Goal: Task Accomplishment & Management: Use online tool/utility

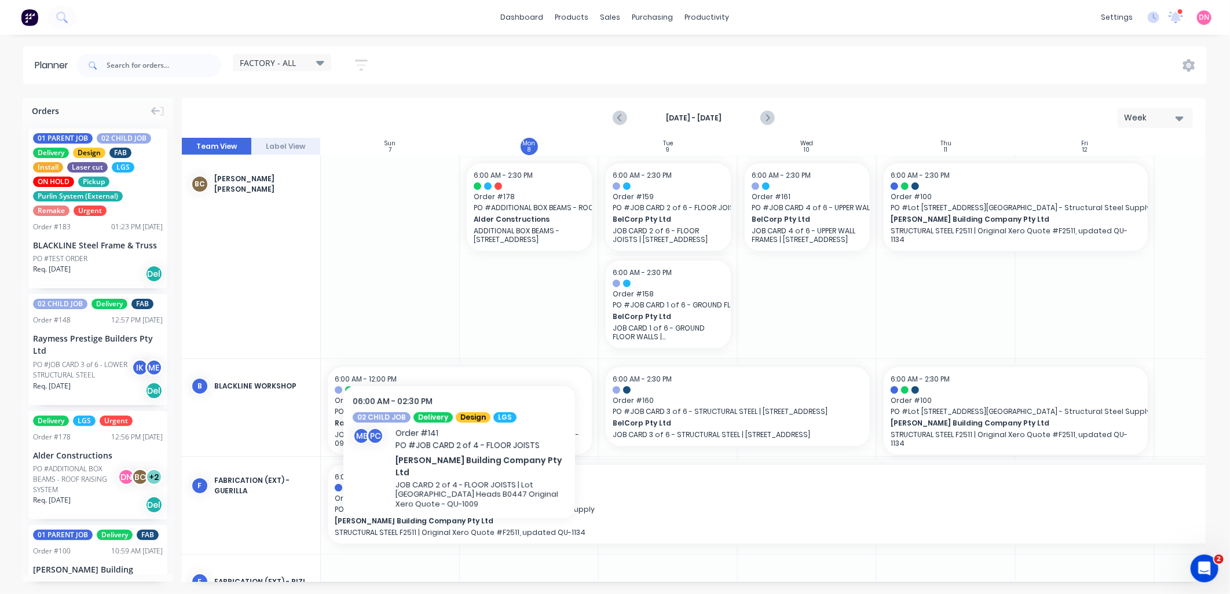
scroll to position [408, 1]
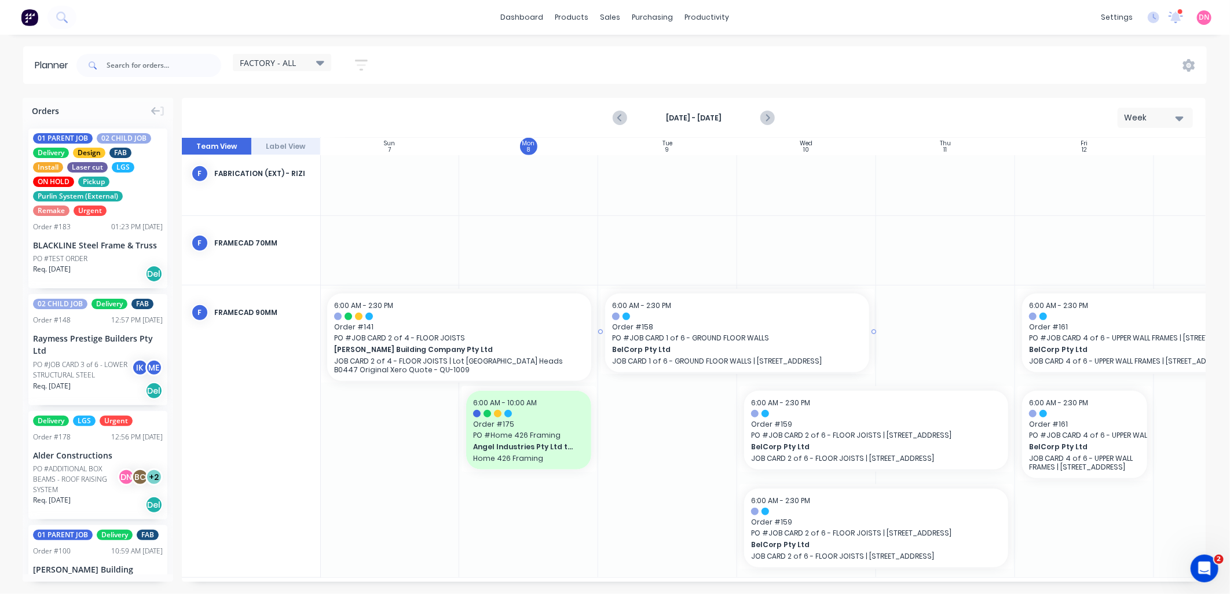
drag, startPoint x: 600, startPoint y: 337, endPoint x: 688, endPoint y: 339, distance: 88.0
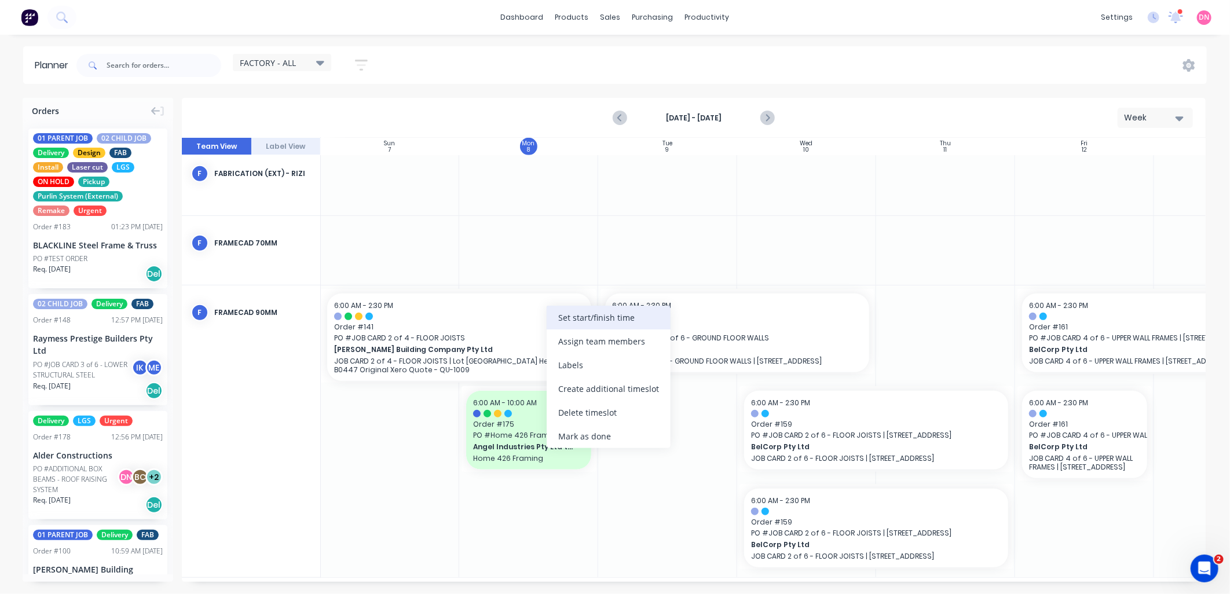
click at [561, 325] on div "Set start/finish time" at bounding box center [609, 318] width 124 height 24
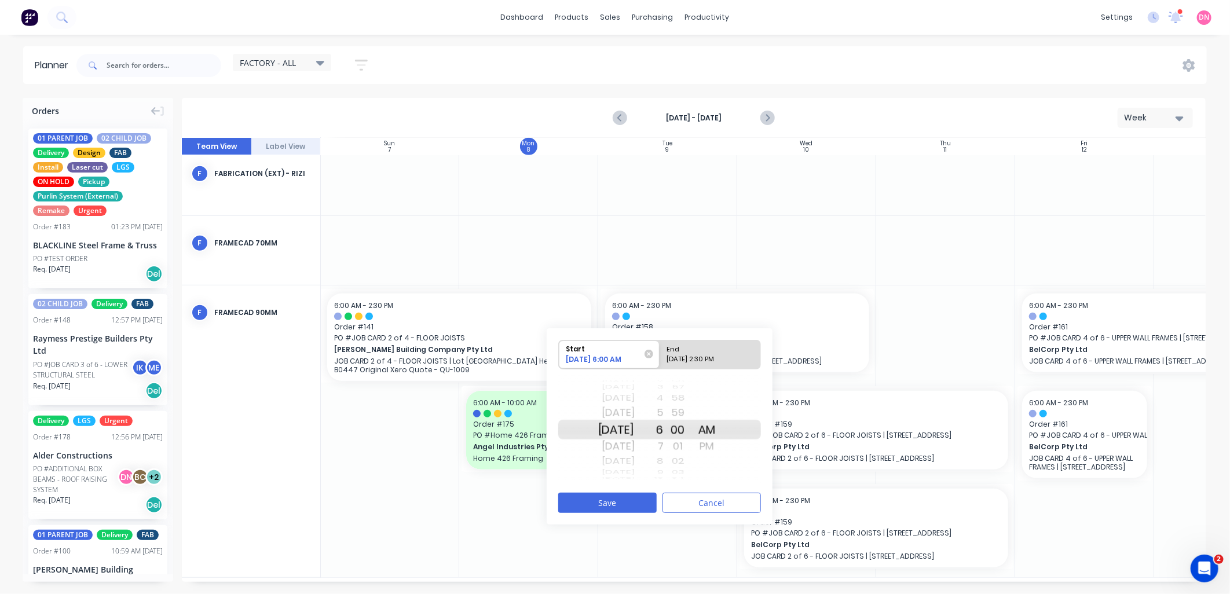
click at [726, 360] on div "09/08/2025 2:30 PM" at bounding box center [705, 361] width 84 height 14
click at [660, 360] on input "End 09/08/2025 2:30 PM" at bounding box center [660, 354] width 1 height 28
radio input "true"
click at [635, 445] on div "Tue Sep 9" at bounding box center [616, 446] width 36 height 19
click at [721, 412] on div "AM" at bounding box center [707, 413] width 29 height 19
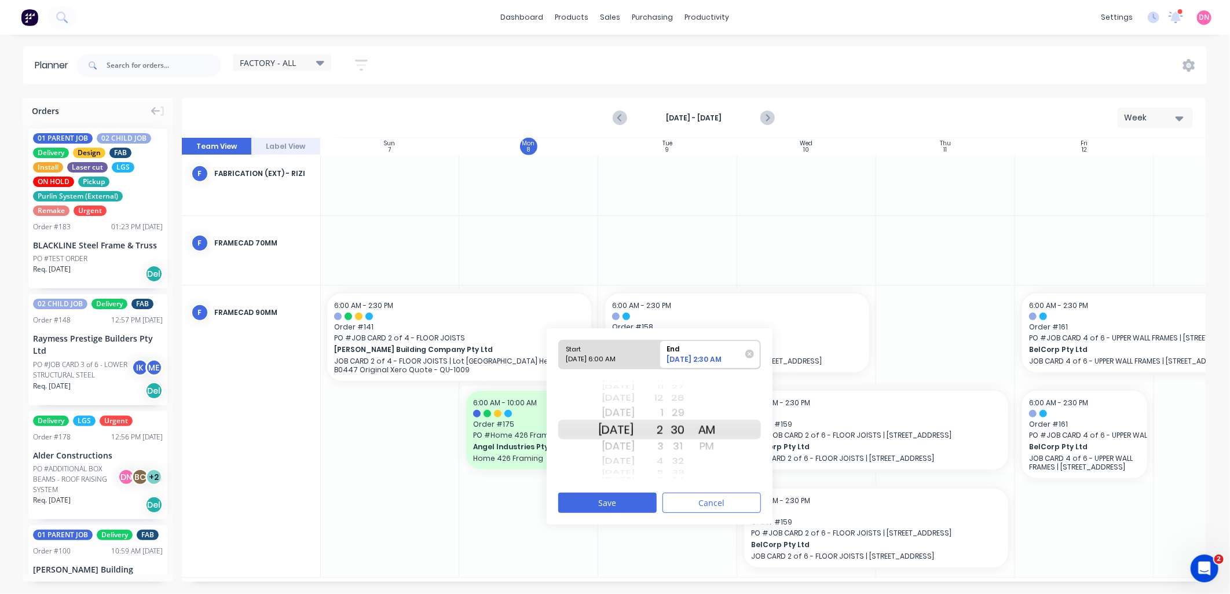
click at [664, 429] on div "2" at bounding box center [649, 430] width 29 height 20
click at [664, 447] on div "7" at bounding box center [649, 446] width 29 height 19
click at [645, 499] on button "Save" at bounding box center [607, 503] width 98 height 20
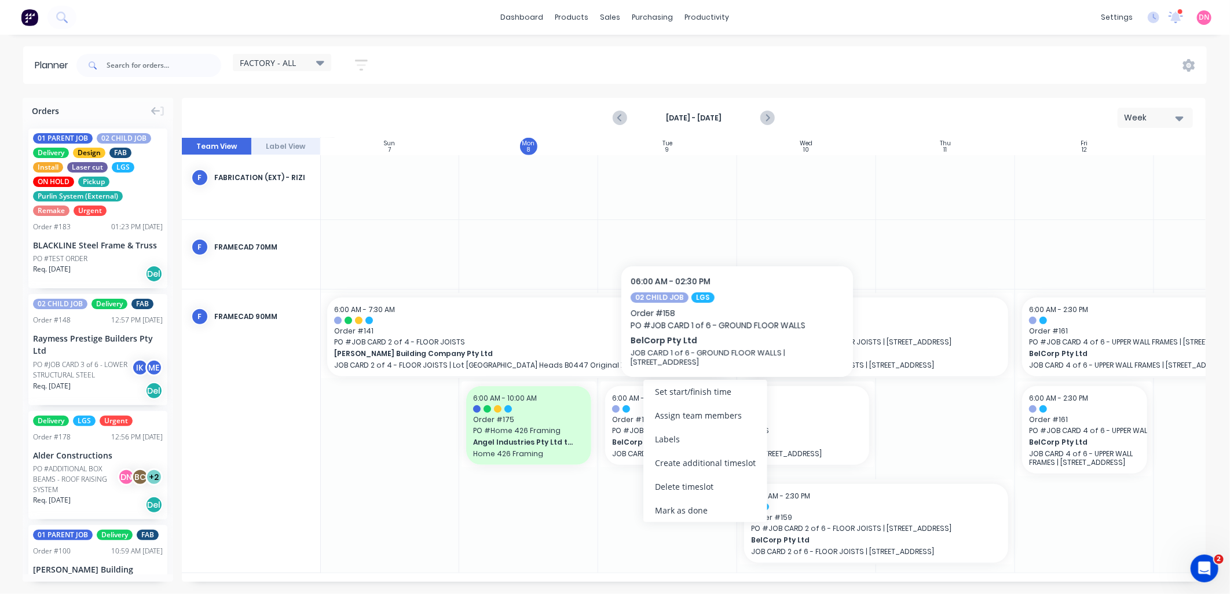
scroll to position [400, 1]
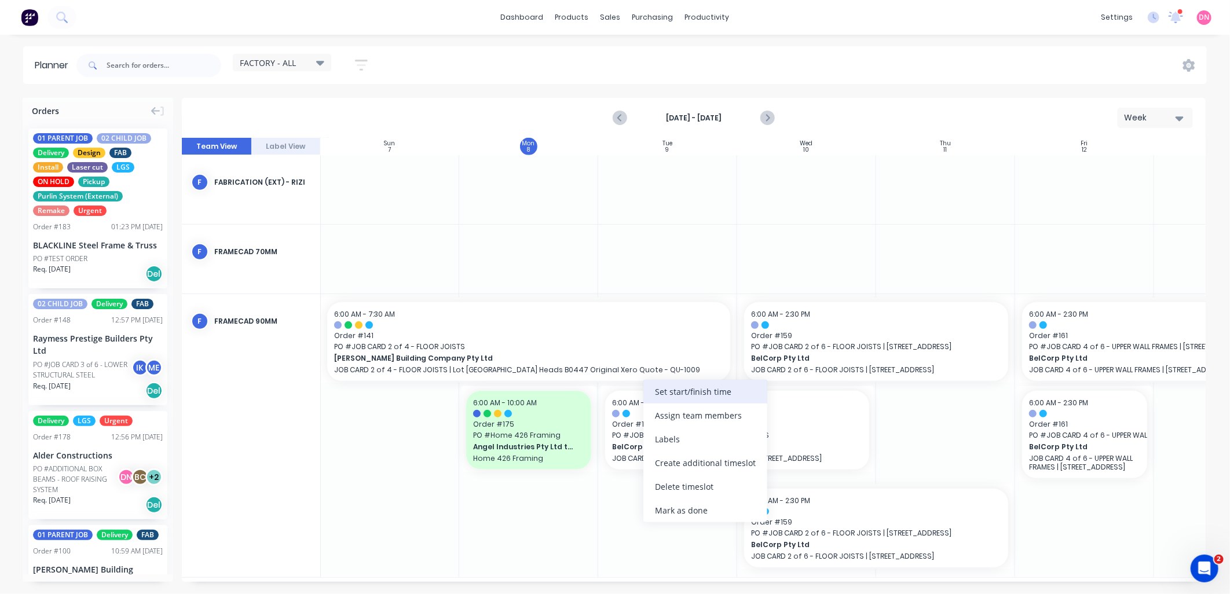
click at [651, 398] on div "Set start/finish time" at bounding box center [705, 392] width 124 height 24
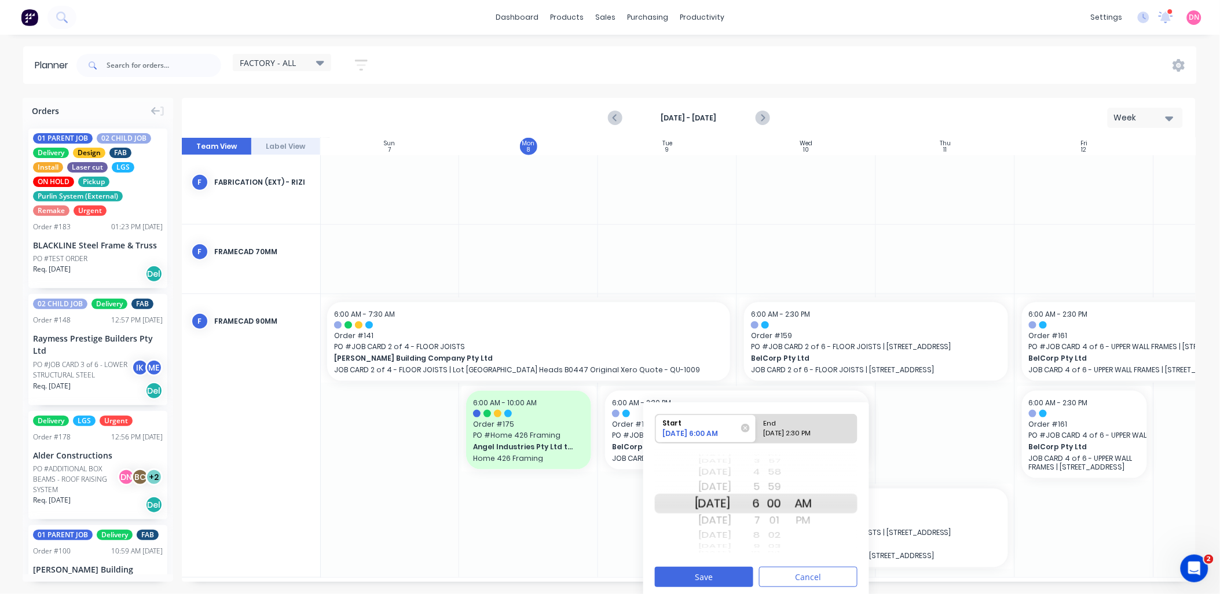
click at [760, 523] on div "7" at bounding box center [745, 520] width 29 height 19
click at [737, 574] on button "Save" at bounding box center [704, 577] width 98 height 20
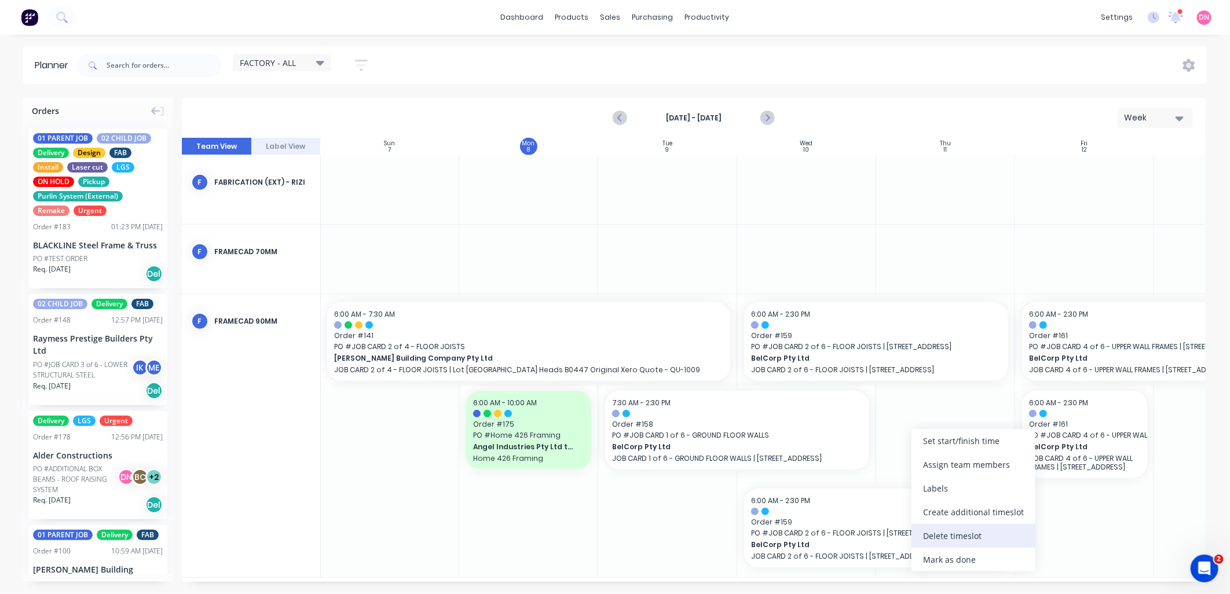
click at [981, 541] on div "Delete timeslot" at bounding box center [973, 536] width 124 height 24
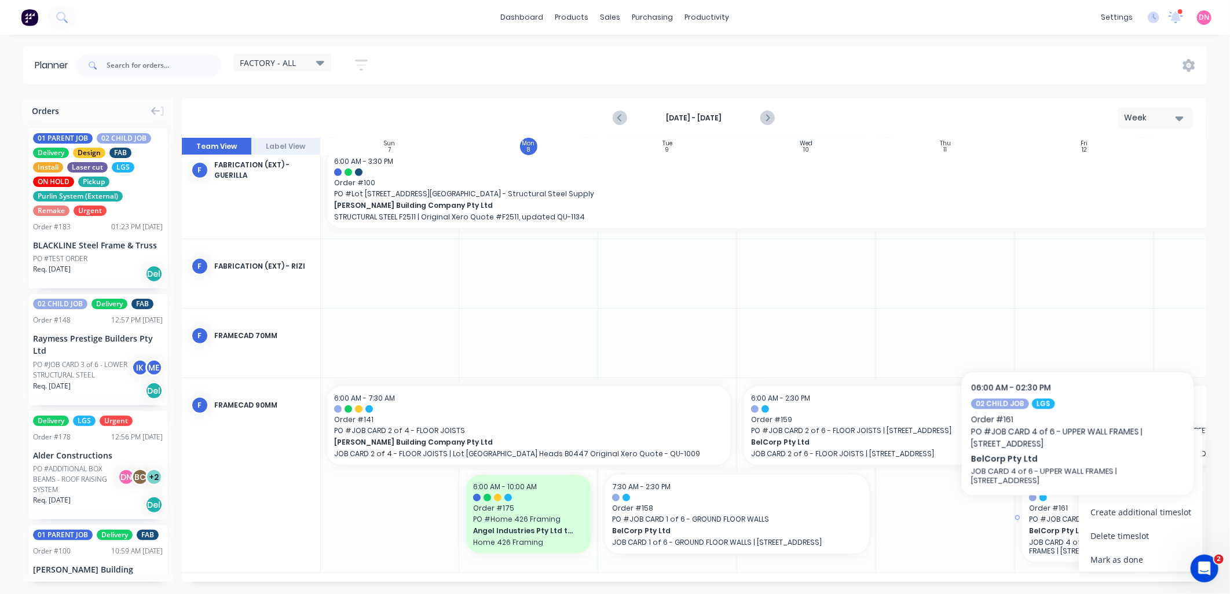
scroll to position [311, 1]
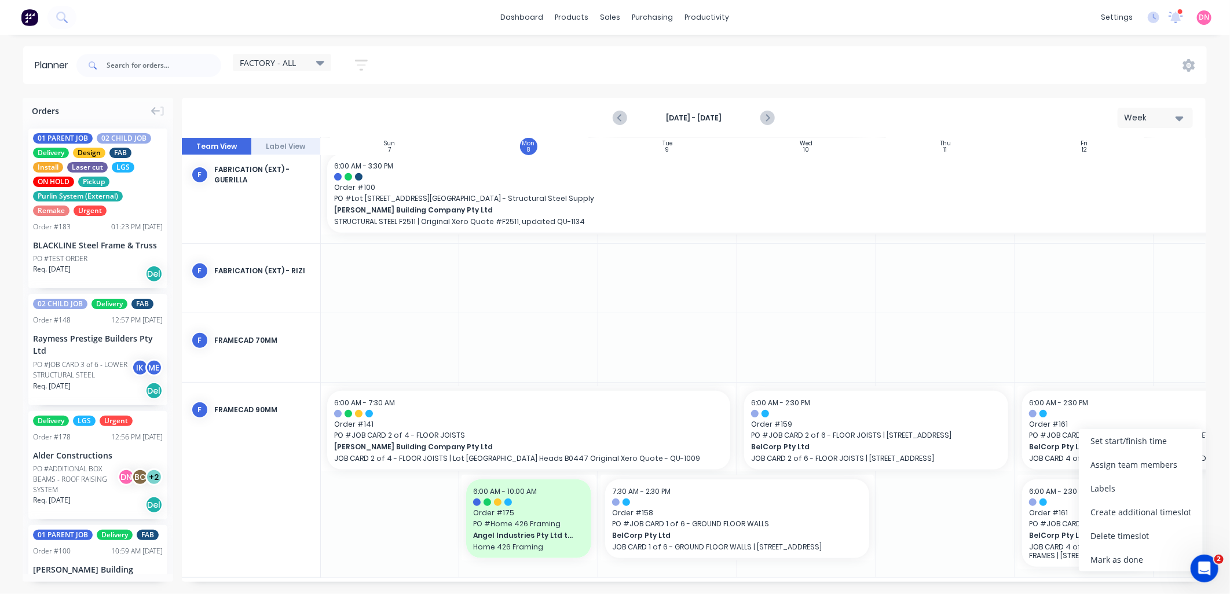
drag, startPoint x: 1120, startPoint y: 533, endPoint x: 1113, endPoint y: 533, distance: 6.9
click at [1115, 533] on div "Delete timeslot" at bounding box center [1141, 536] width 124 height 24
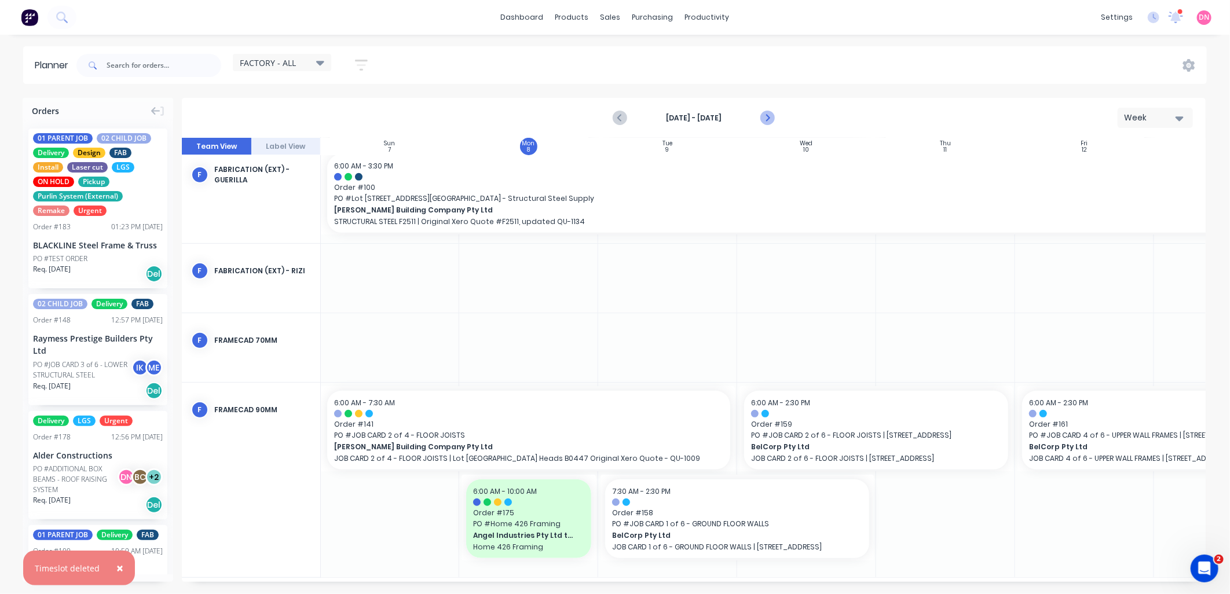
click at [766, 122] on icon "Next page" at bounding box center [767, 118] width 14 height 14
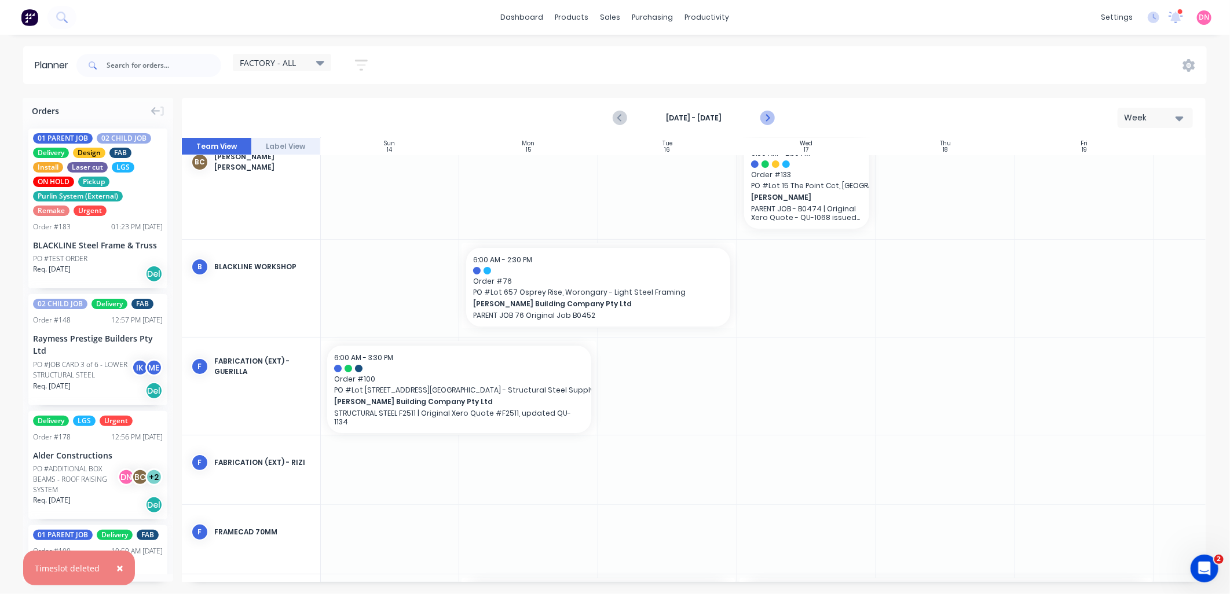
scroll to position [31, 1]
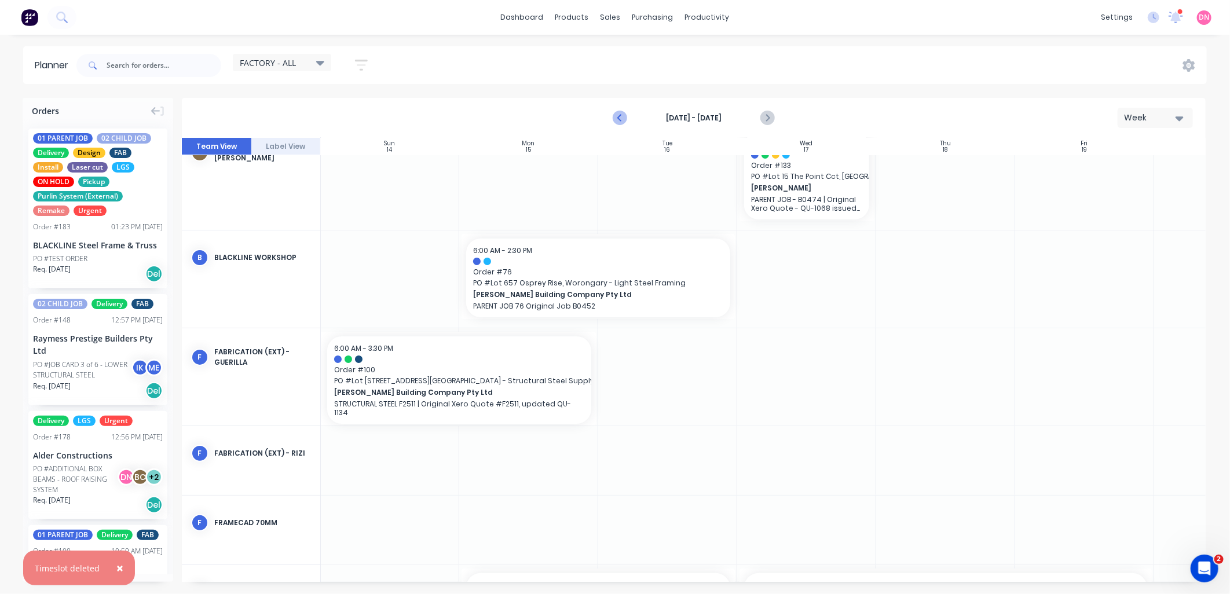
click at [617, 116] on icon "Previous page" at bounding box center [620, 118] width 14 height 14
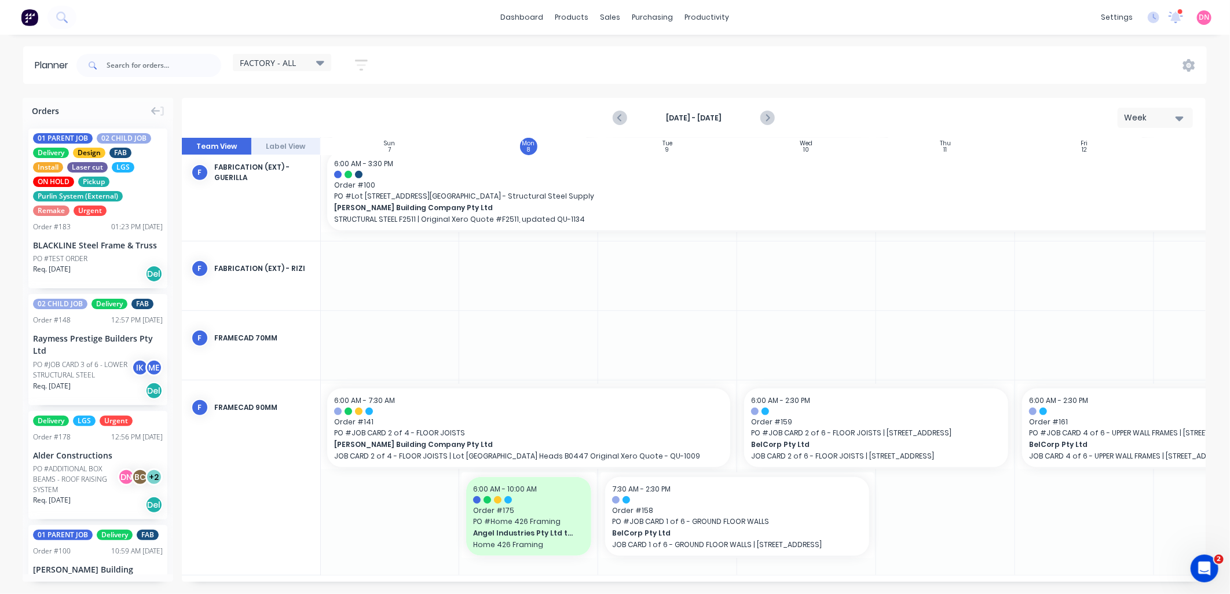
scroll to position [320, 1]
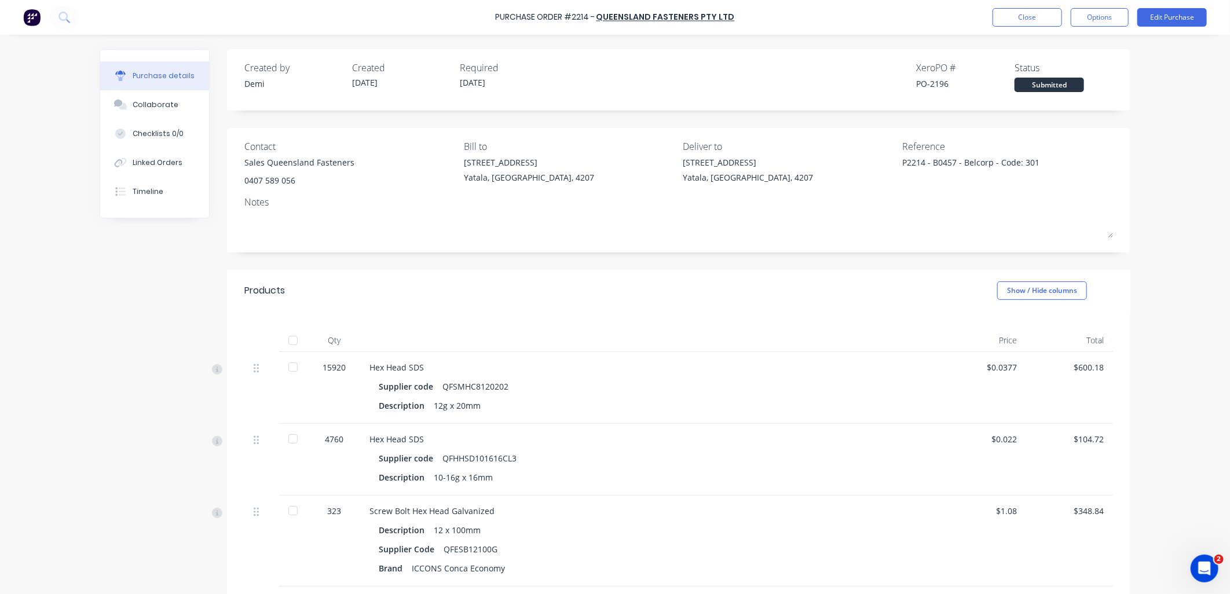
scroll to position [178, 0]
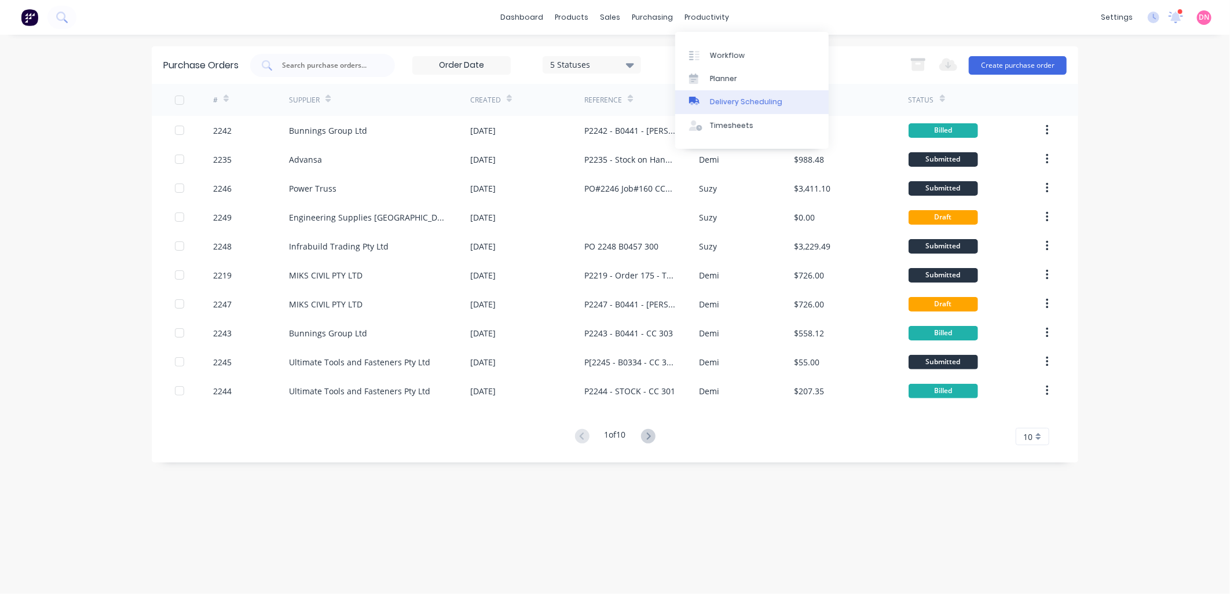
click at [713, 94] on link "Delivery Scheduling" at bounding box center [751, 101] width 153 height 23
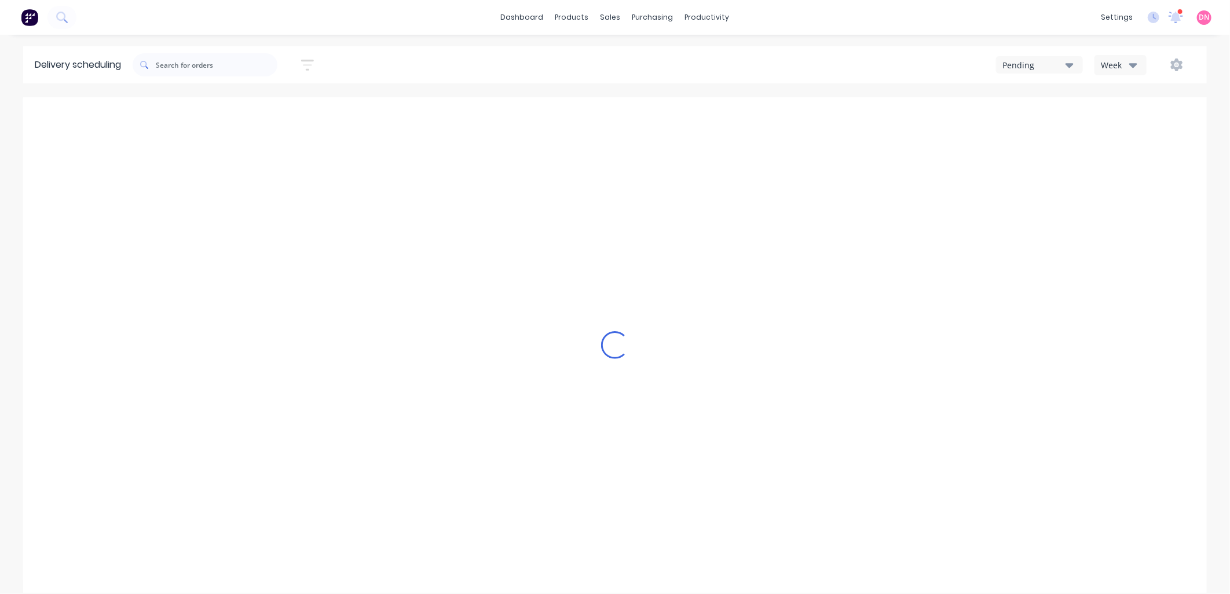
type input "[DATE] - [DATE]"
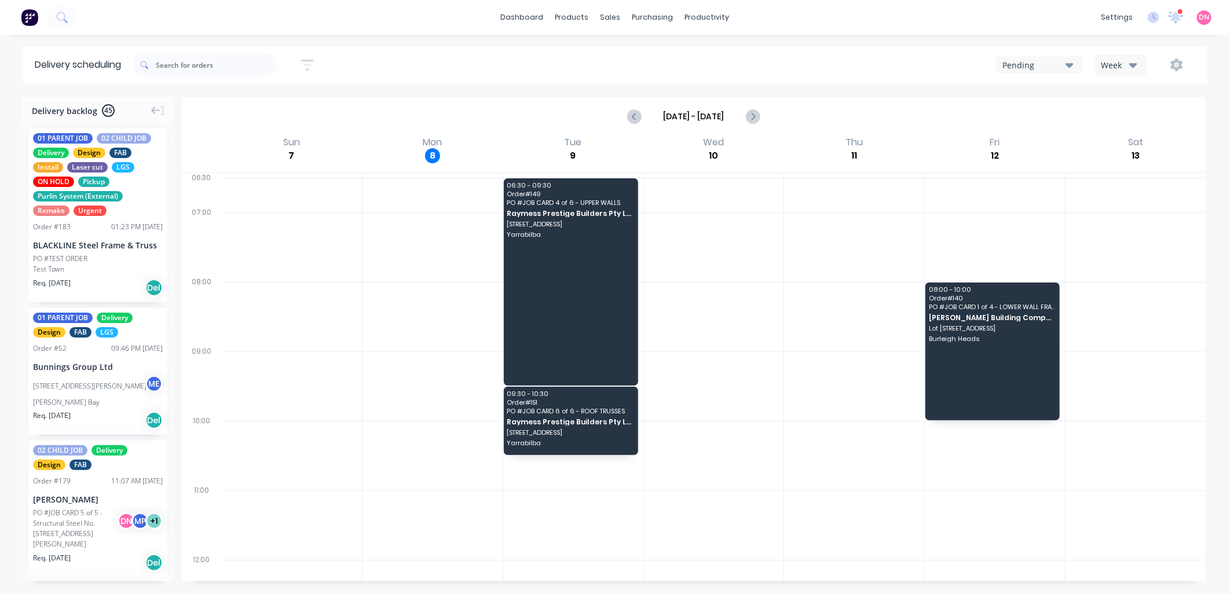
click at [1131, 67] on icon "button" at bounding box center [1133, 64] width 8 height 13
click at [1133, 116] on div "Vehicle" at bounding box center [1152, 118] width 115 height 23
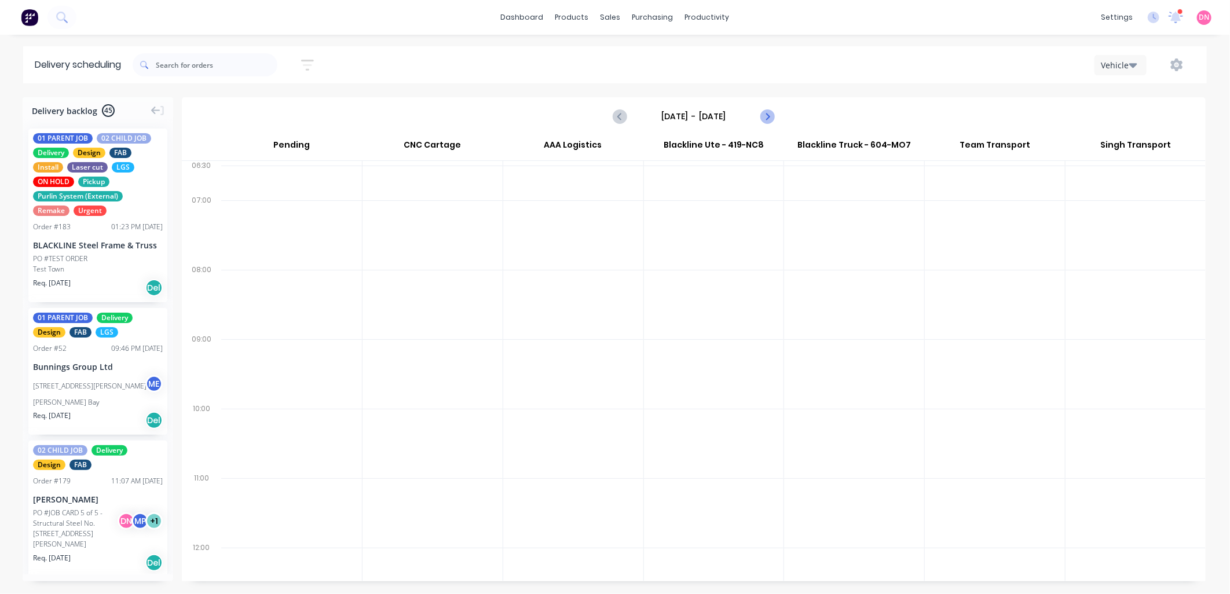
click at [776, 115] on button "Next page" at bounding box center [766, 116] width 23 height 23
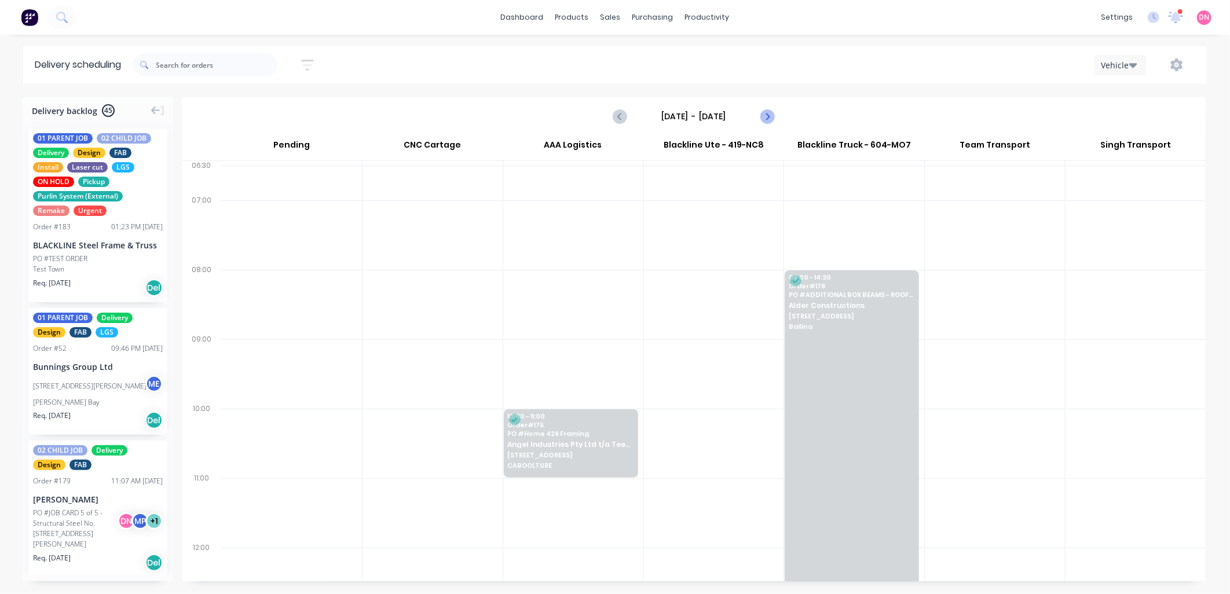
click at [763, 115] on icon "Next page" at bounding box center [767, 116] width 14 height 14
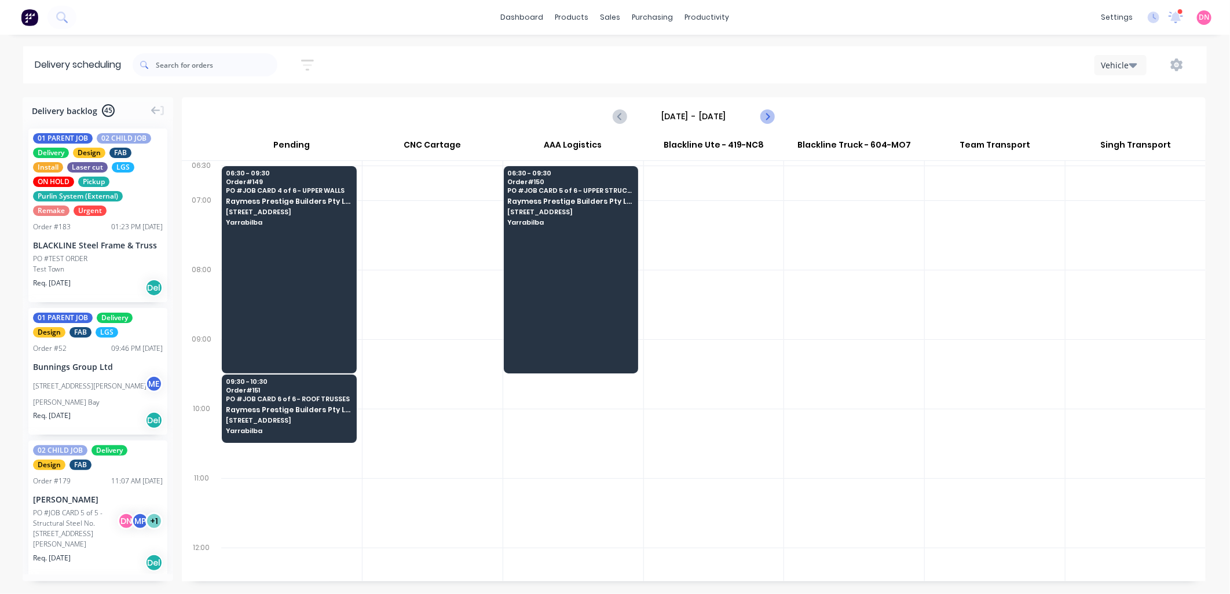
click at [763, 115] on icon "Next page" at bounding box center [767, 116] width 14 height 14
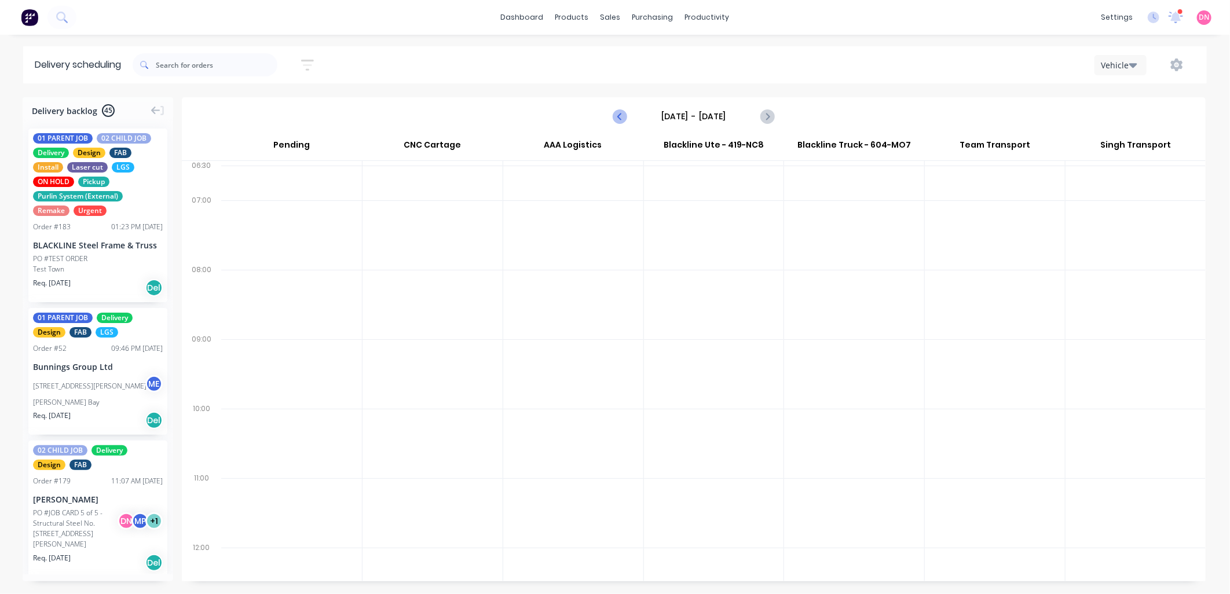
click at [627, 115] on icon "Previous page" at bounding box center [620, 116] width 14 height 14
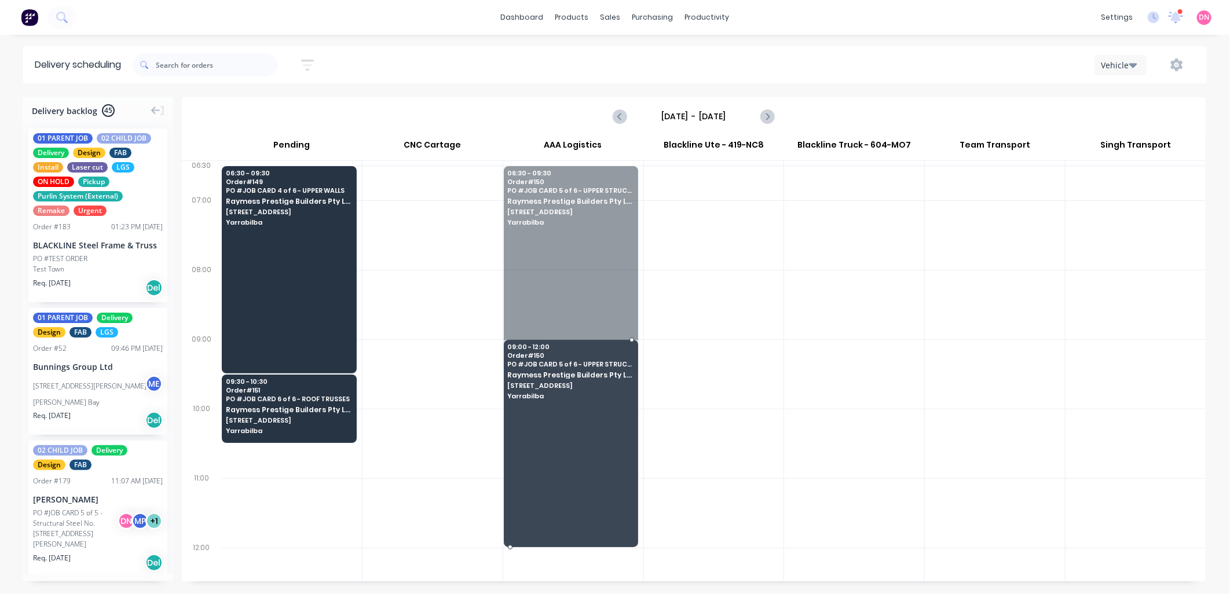
drag, startPoint x: 556, startPoint y: 252, endPoint x: 570, endPoint y: 413, distance: 161.5
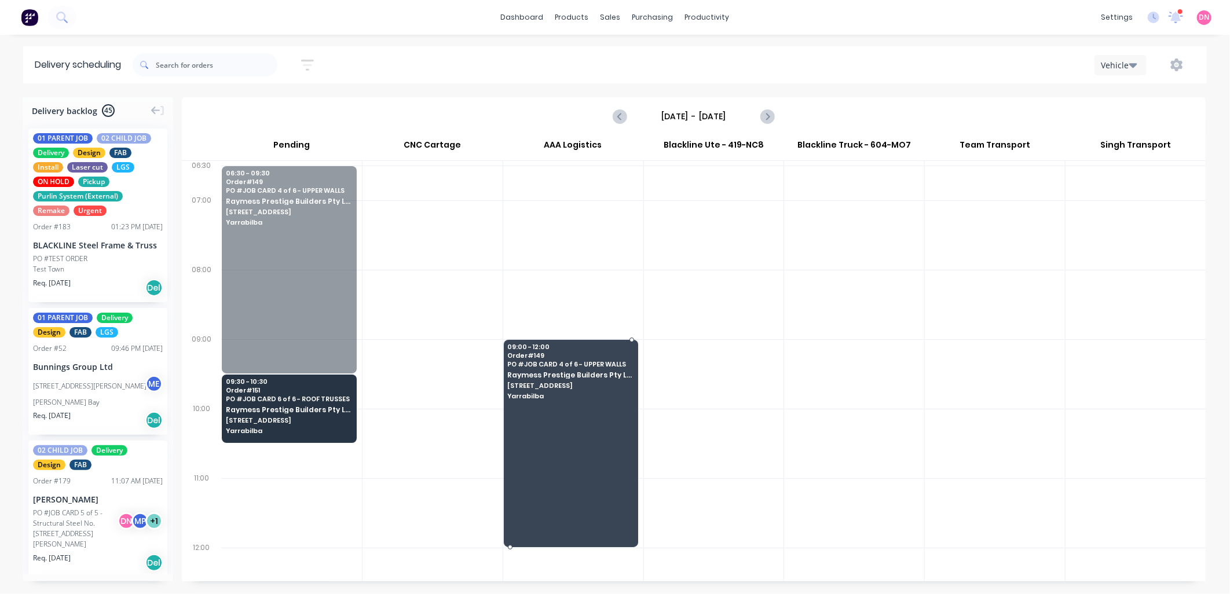
drag, startPoint x: 316, startPoint y: 272, endPoint x: 548, endPoint y: 449, distance: 292.1
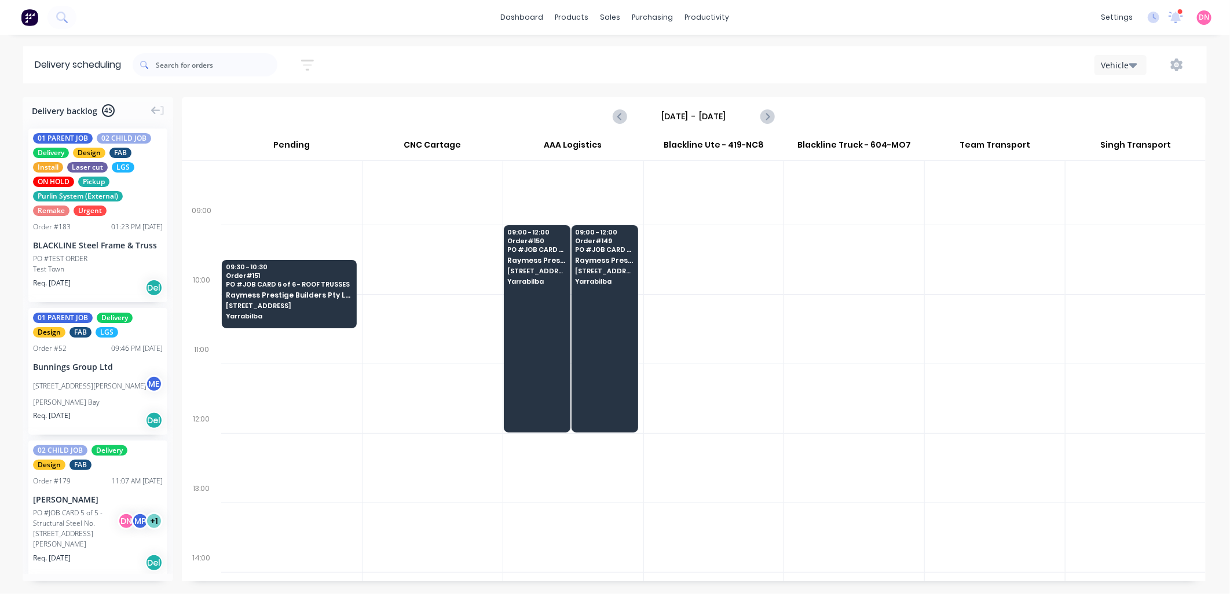
scroll to position [129, 0]
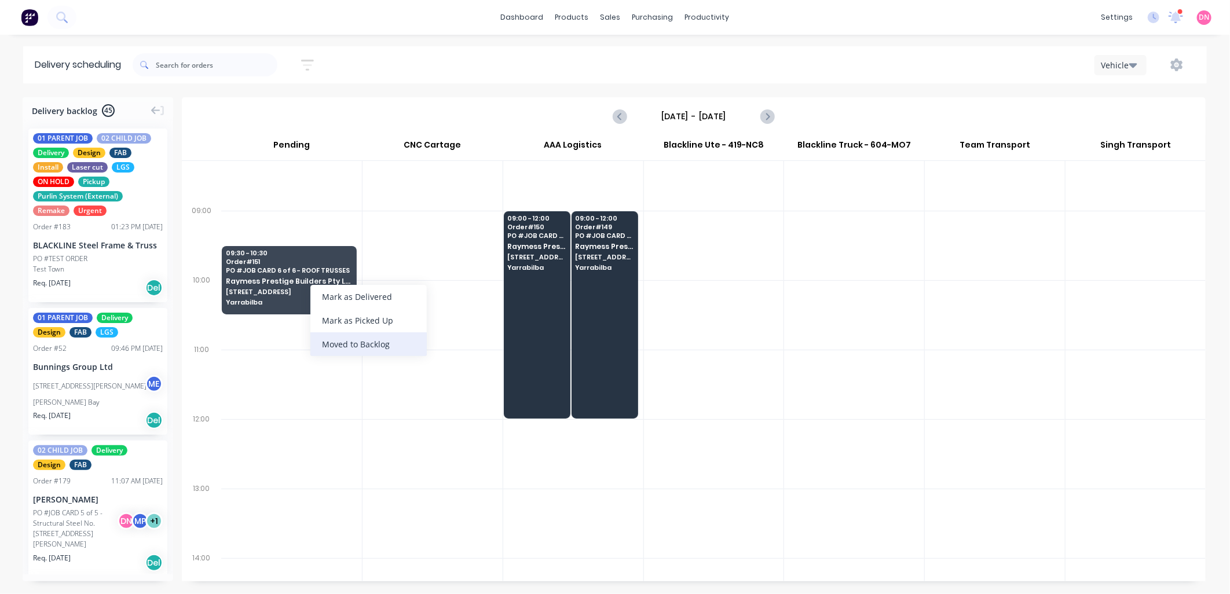
click at [396, 350] on div "Moved to Backlog" at bounding box center [368, 344] width 116 height 24
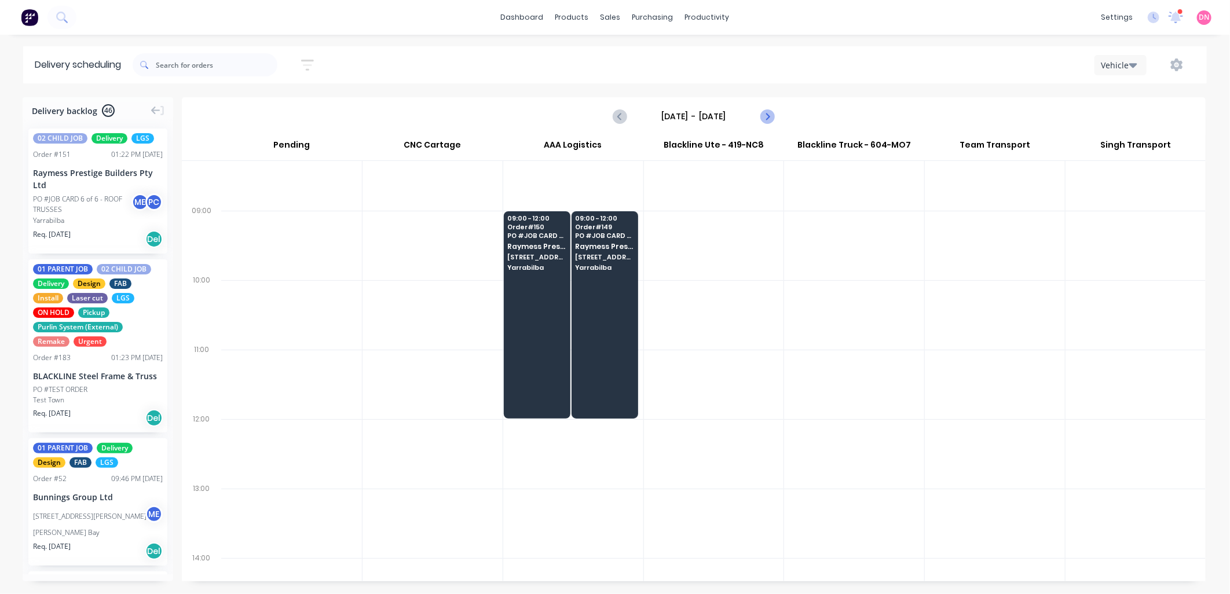
click at [763, 116] on icon "Next page" at bounding box center [767, 116] width 14 height 14
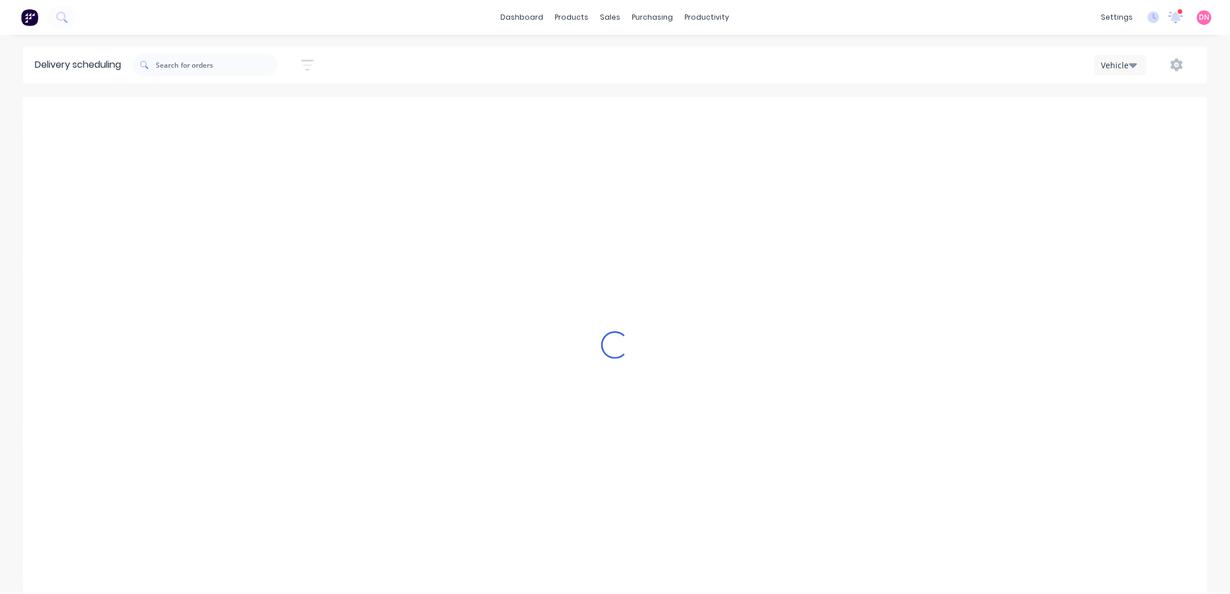
scroll to position [0, 0]
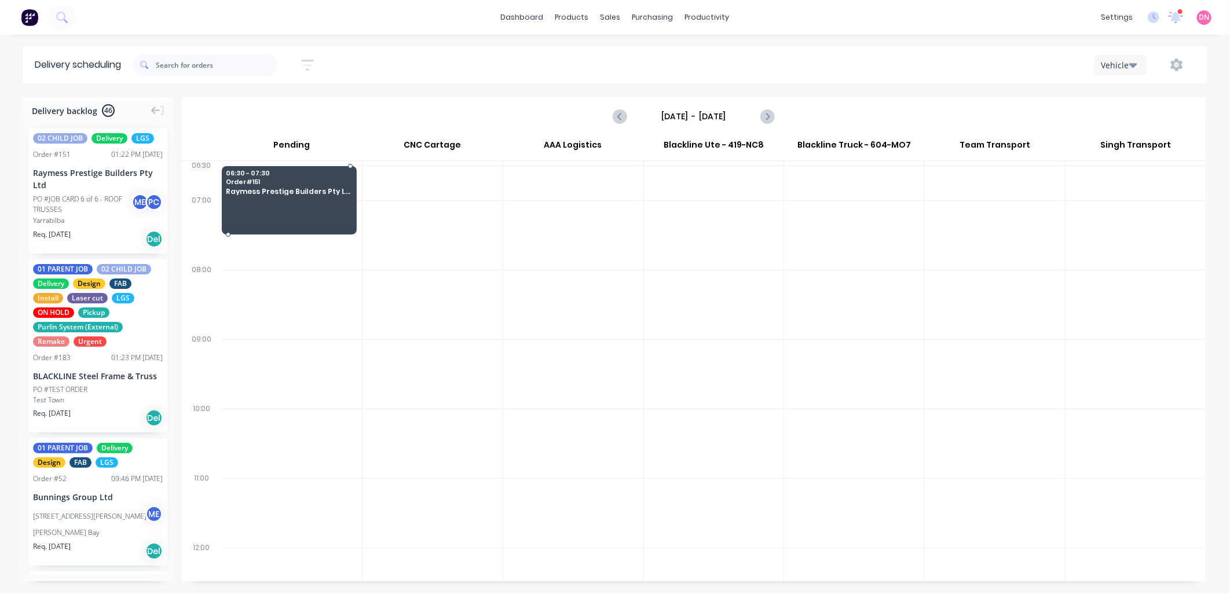
drag, startPoint x: 100, startPoint y: 185, endPoint x: 285, endPoint y: 189, distance: 185.3
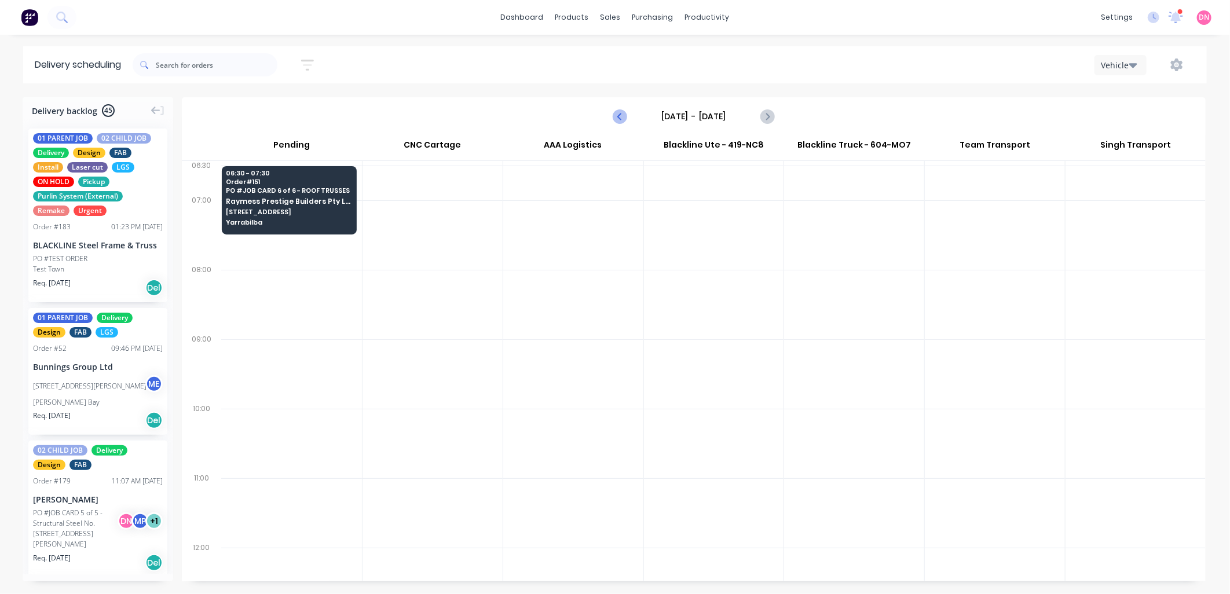
click at [621, 112] on icon "Previous page" at bounding box center [620, 116] width 14 height 14
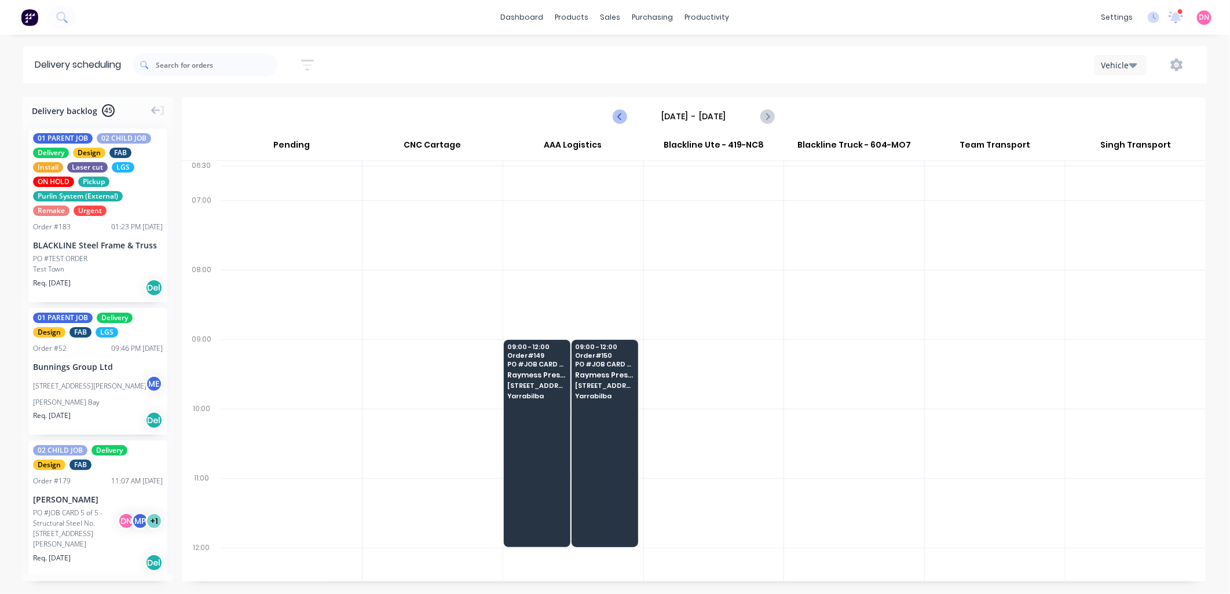
click at [621, 113] on icon "Previous page" at bounding box center [620, 116] width 5 height 9
type input "[DATE] - [DATE]"
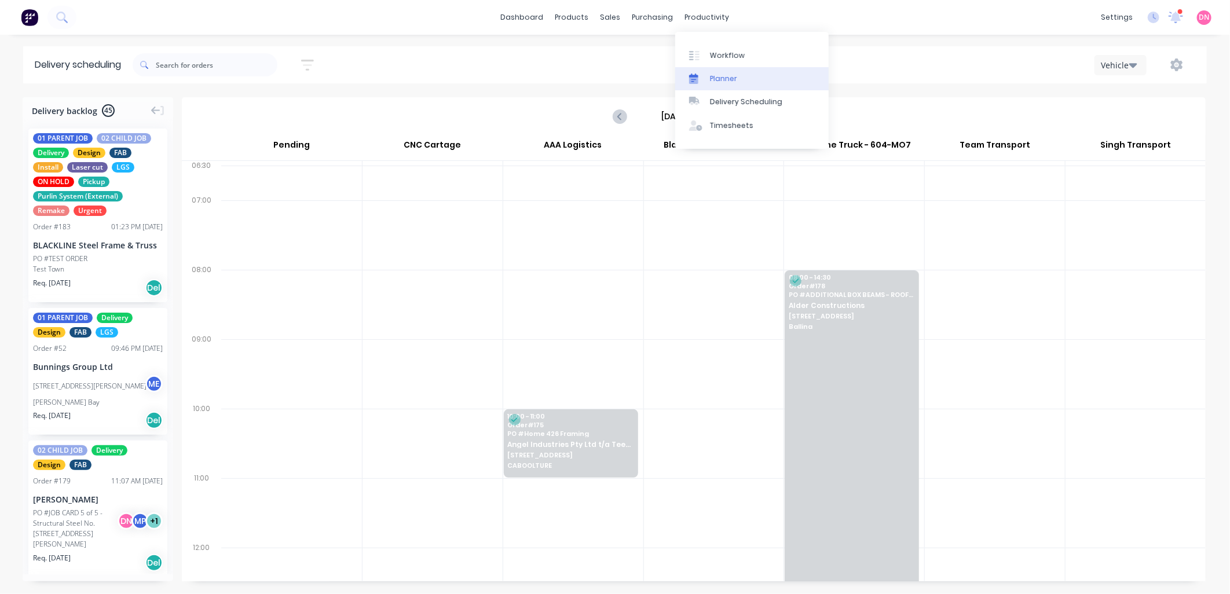
click at [709, 72] on link "Planner" at bounding box center [751, 78] width 153 height 23
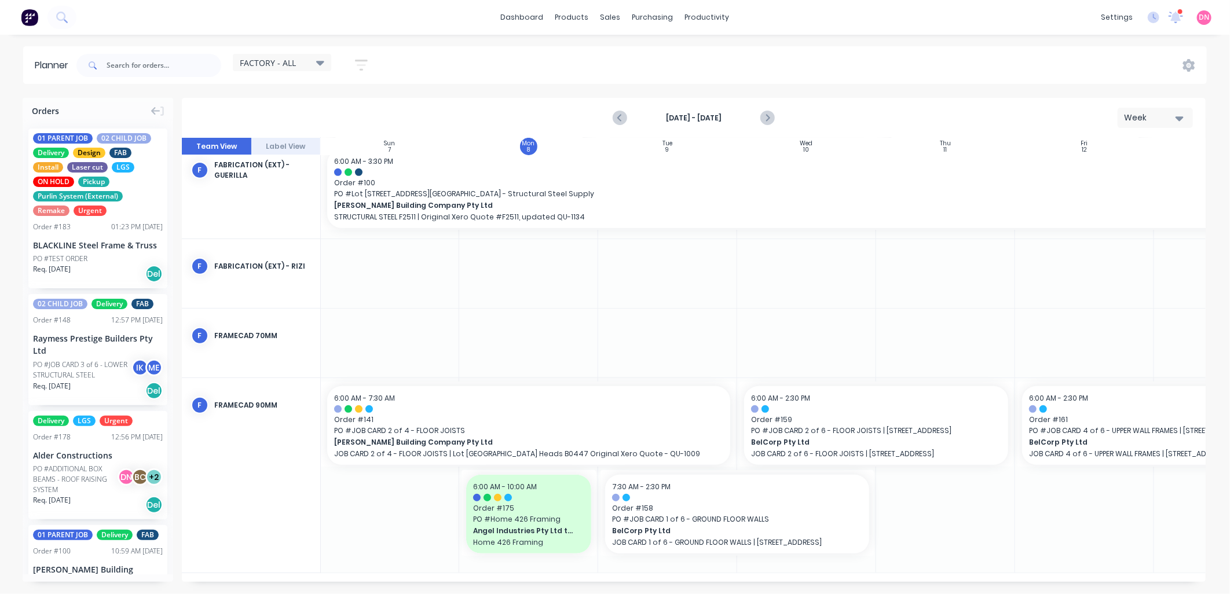
scroll to position [0, 1]
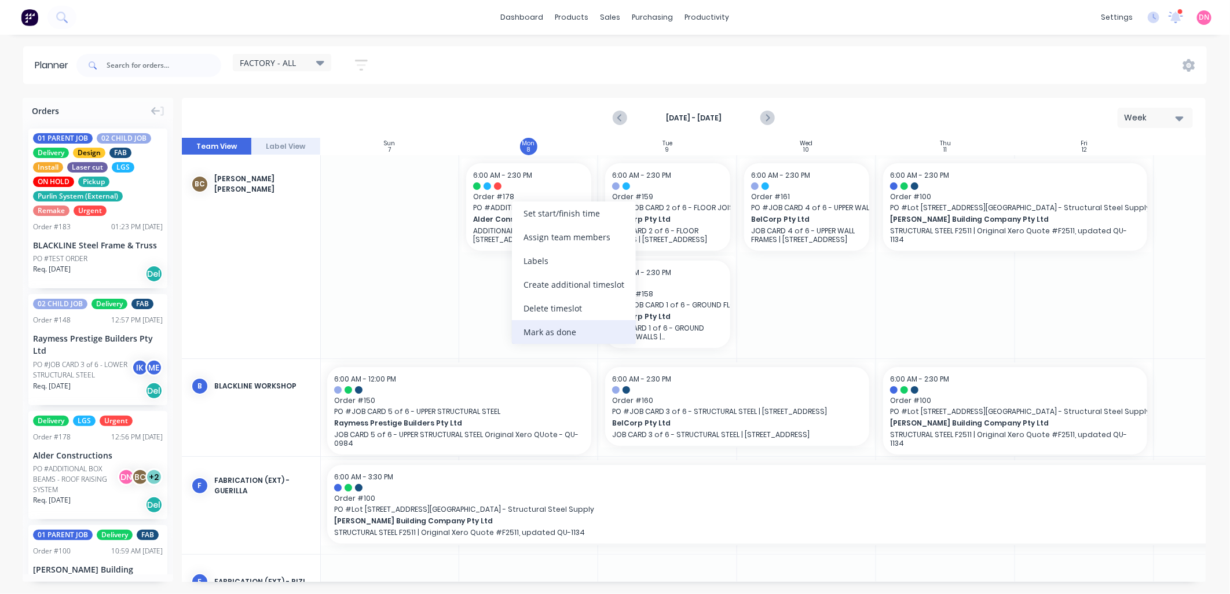
click at [563, 322] on div "Mark as done" at bounding box center [574, 332] width 124 height 24
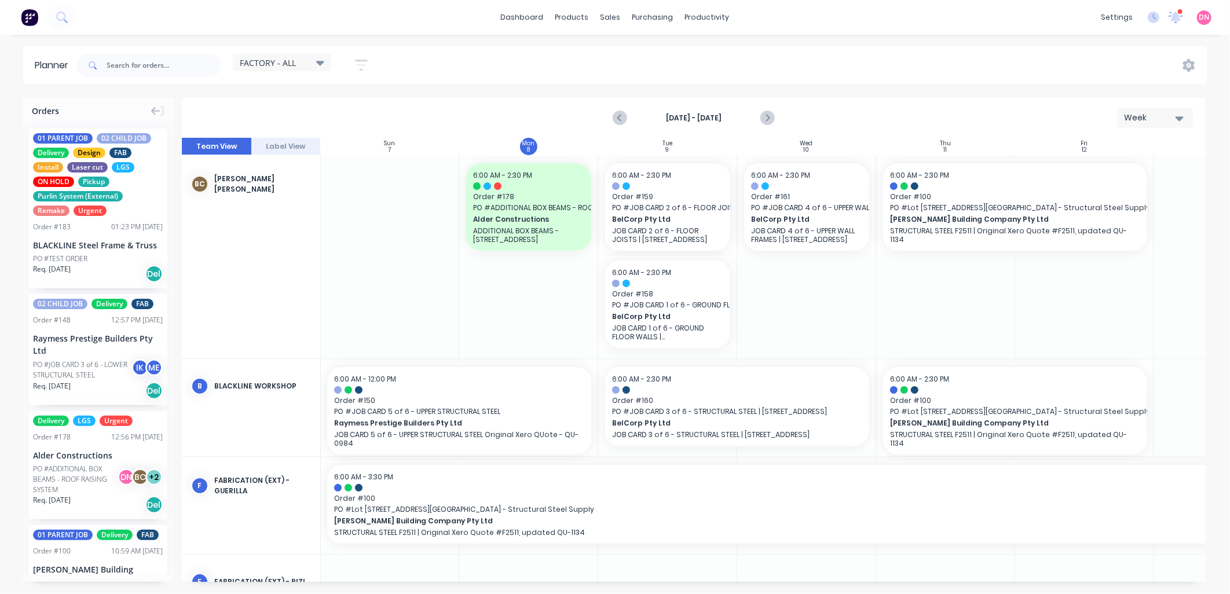
click at [319, 63] on icon at bounding box center [320, 63] width 8 height 5
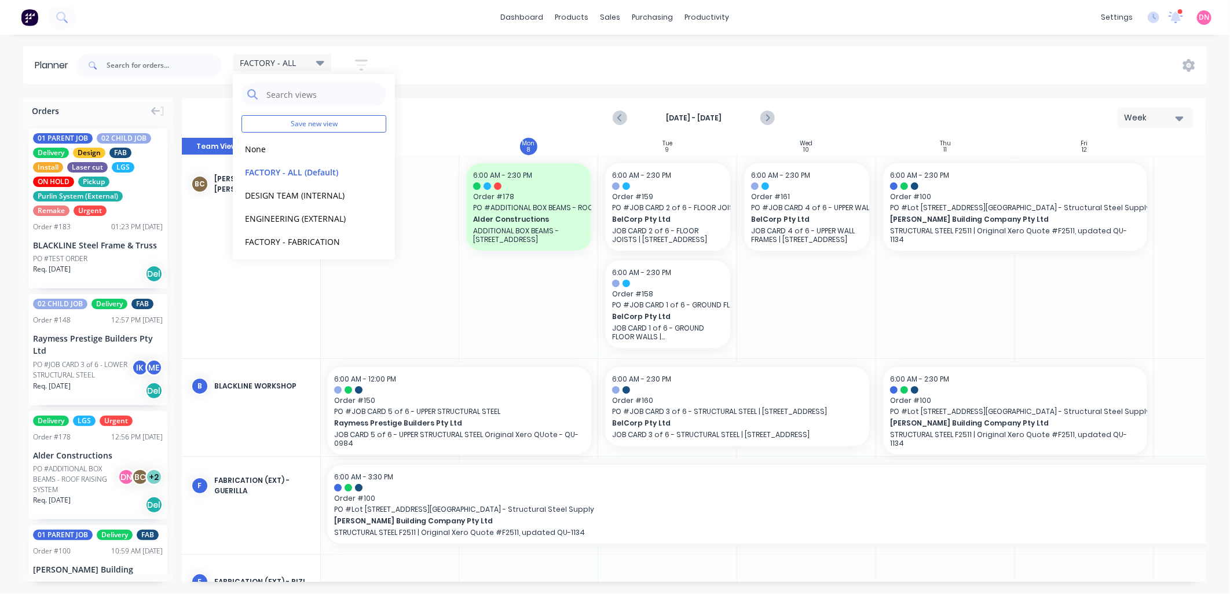
click at [372, 61] on button "button" at bounding box center [361, 65] width 37 height 23
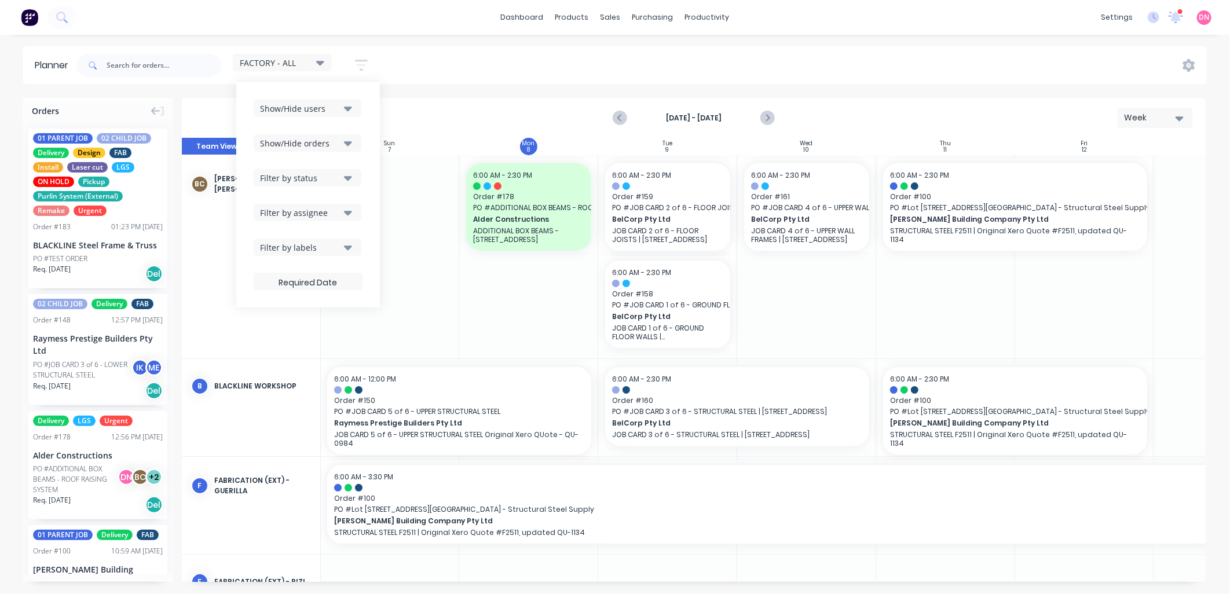
click at [340, 246] on div "Filter by labels" at bounding box center [300, 247] width 80 height 12
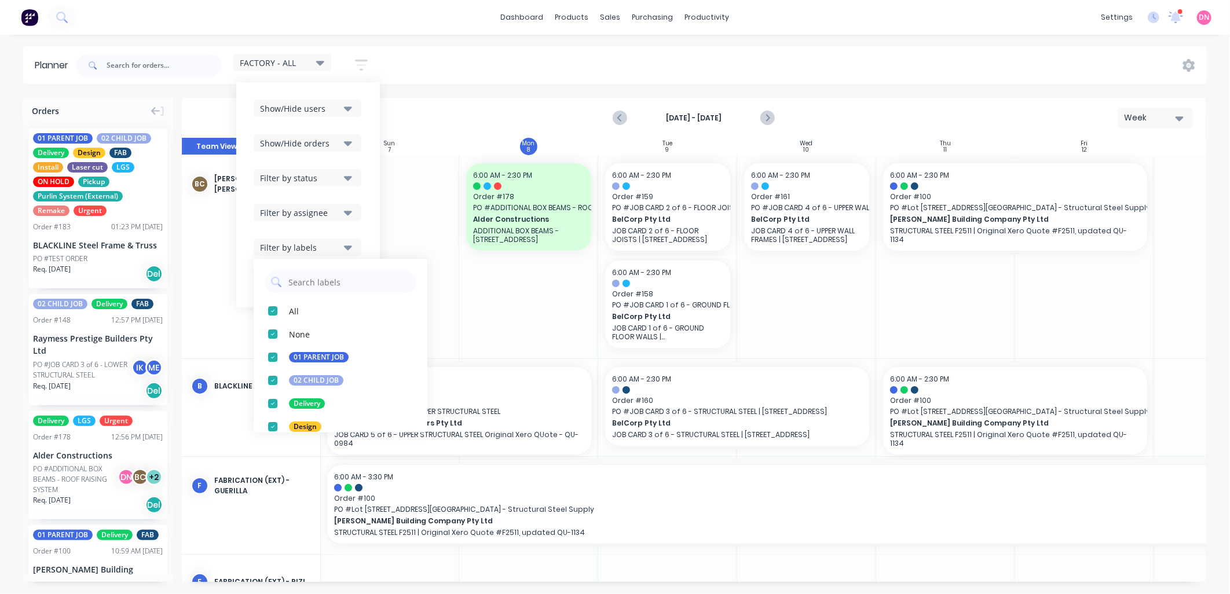
click at [345, 210] on icon "button" at bounding box center [348, 212] width 8 height 13
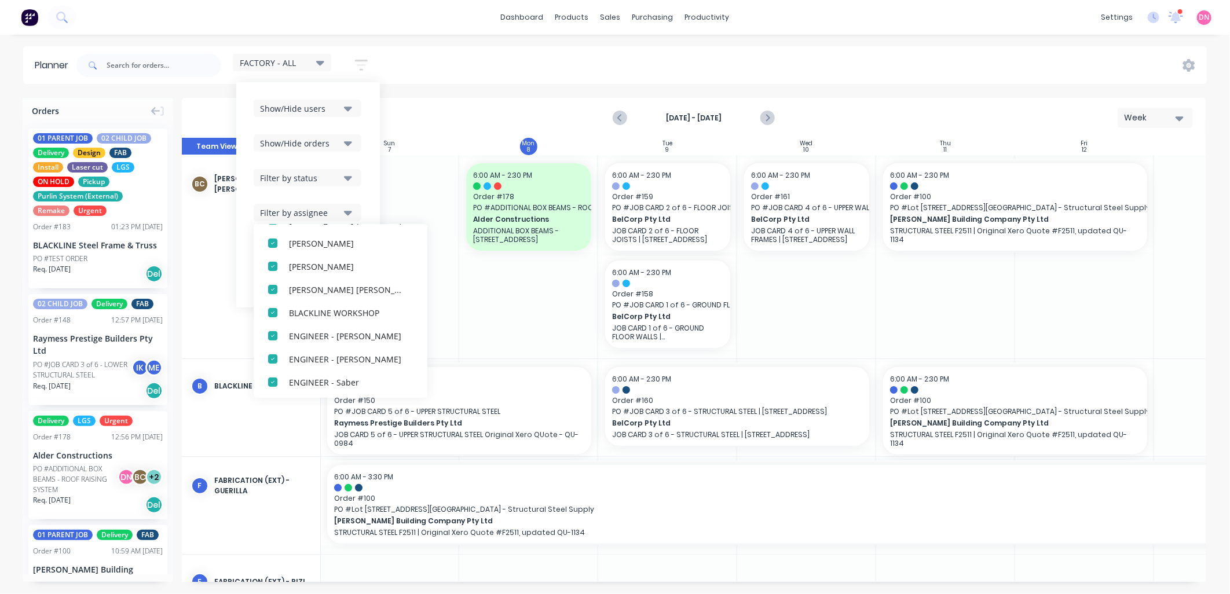
scroll to position [129, 0]
click at [351, 172] on icon "button" at bounding box center [348, 177] width 8 height 13
click at [486, 101] on div "[DATE] - [DATE] Week" at bounding box center [693, 118] width 1021 height 38
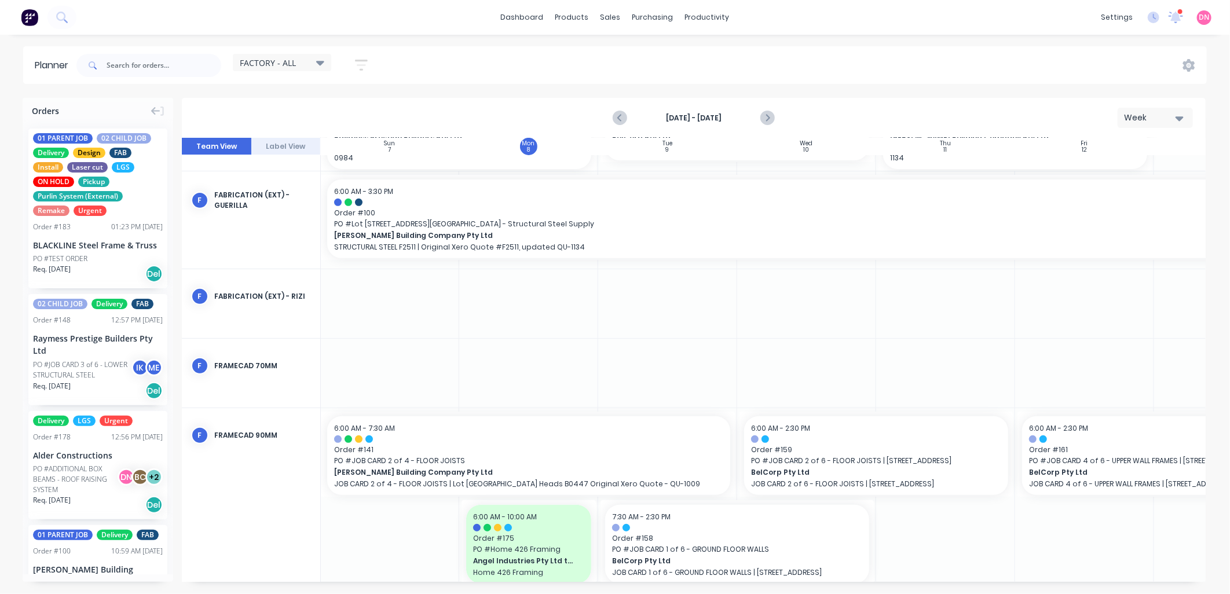
scroll to position [320, 1]
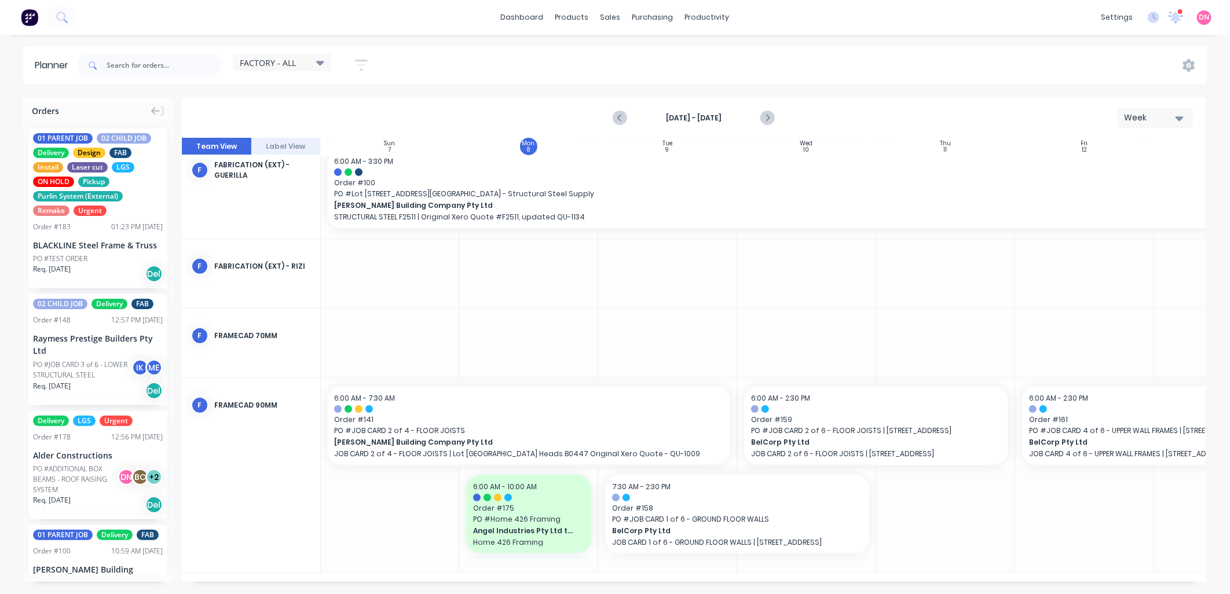
click at [323, 59] on icon at bounding box center [320, 62] width 8 height 13
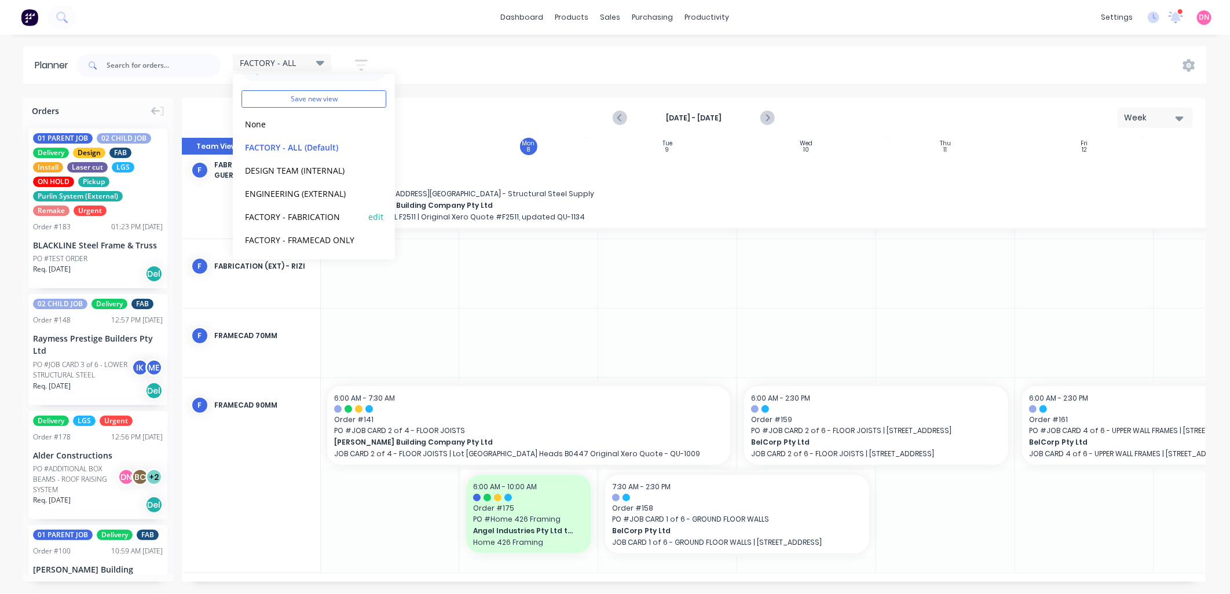
scroll to position [49, 0]
click at [434, 124] on div "[DATE] - [DATE] Week" at bounding box center [693, 118] width 1021 height 38
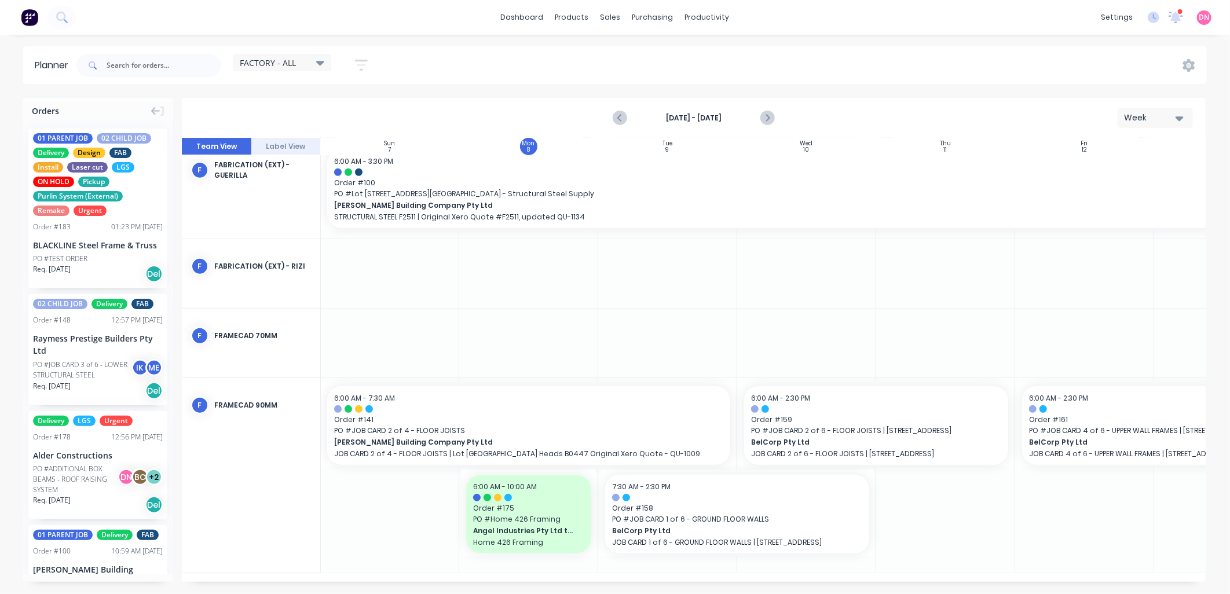
scroll to position [311, 1]
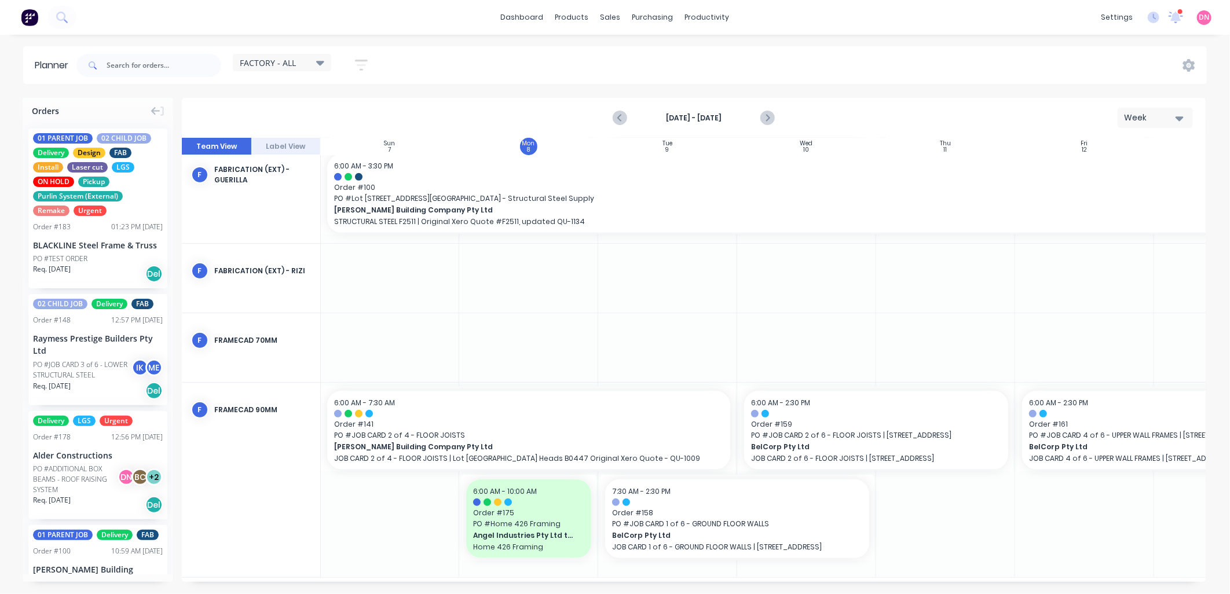
click at [367, 58] on icon "button" at bounding box center [361, 65] width 13 height 14
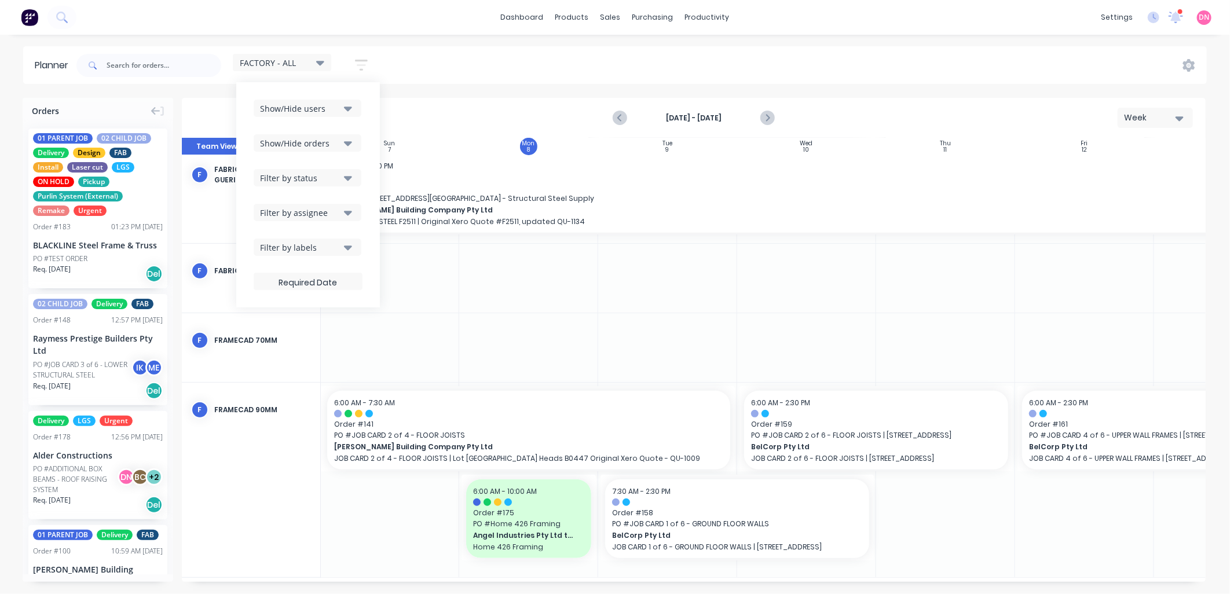
click at [320, 251] on div "Filter by labels" at bounding box center [300, 247] width 80 height 12
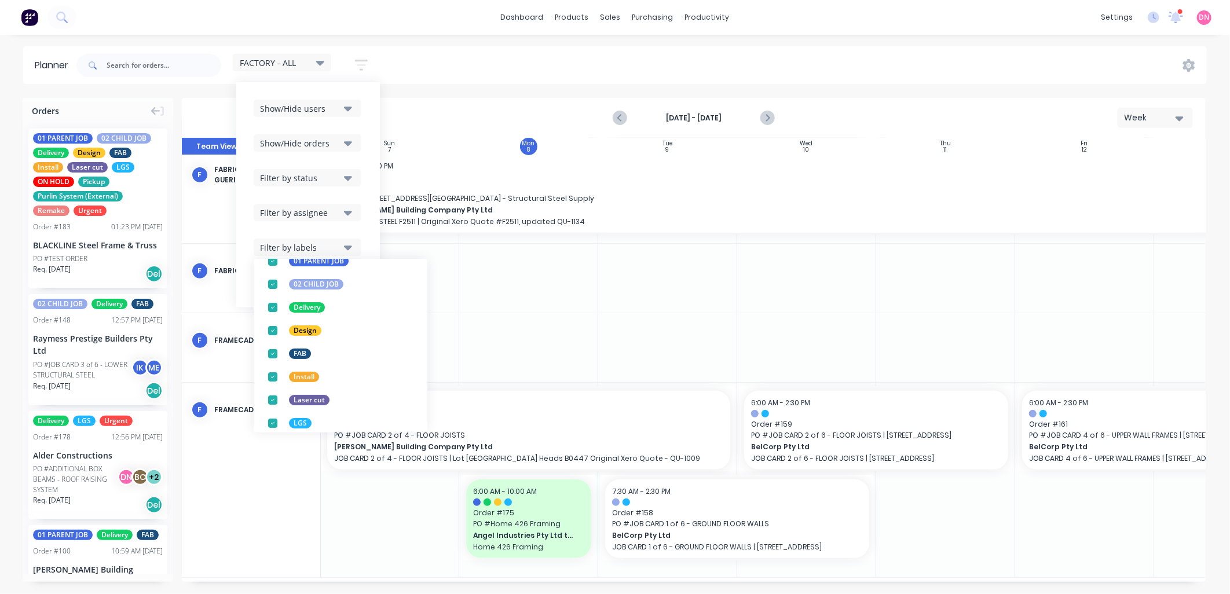
scroll to position [129, 0]
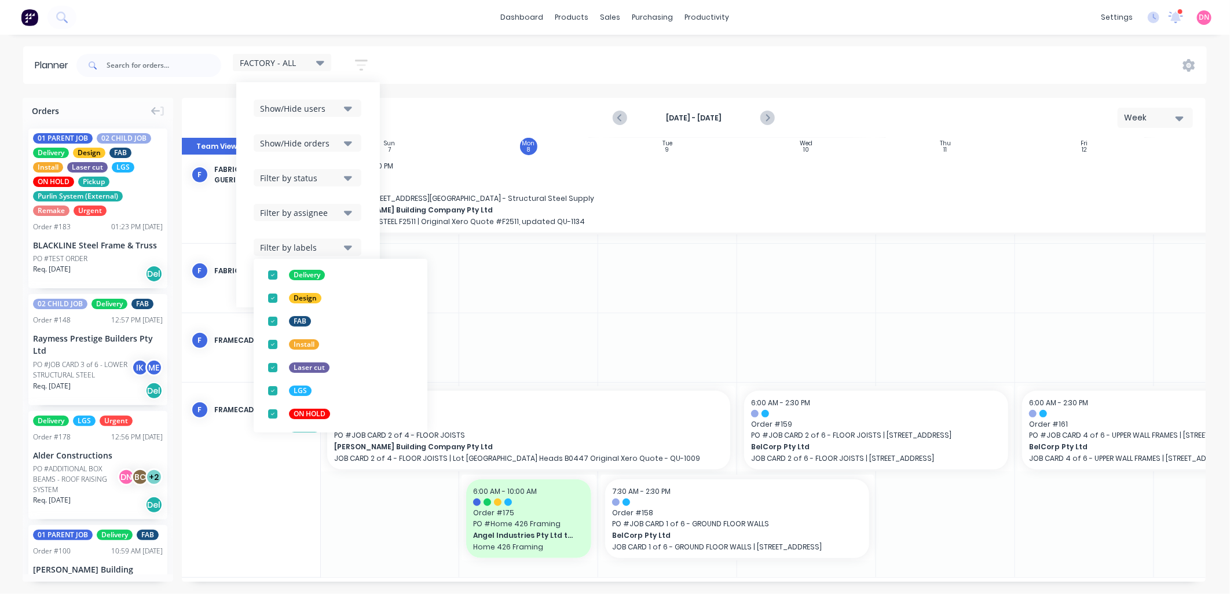
click at [345, 207] on icon "button" at bounding box center [348, 212] width 8 height 13
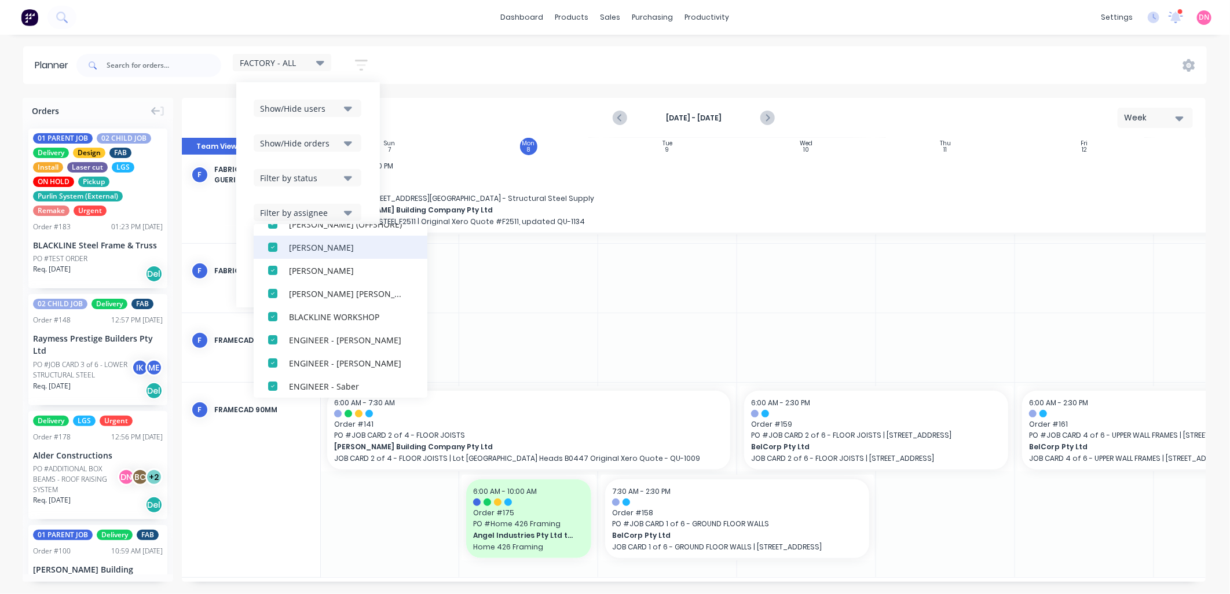
scroll to position [257, 0]
click at [333, 181] on div "Filter by status" at bounding box center [300, 178] width 80 height 12
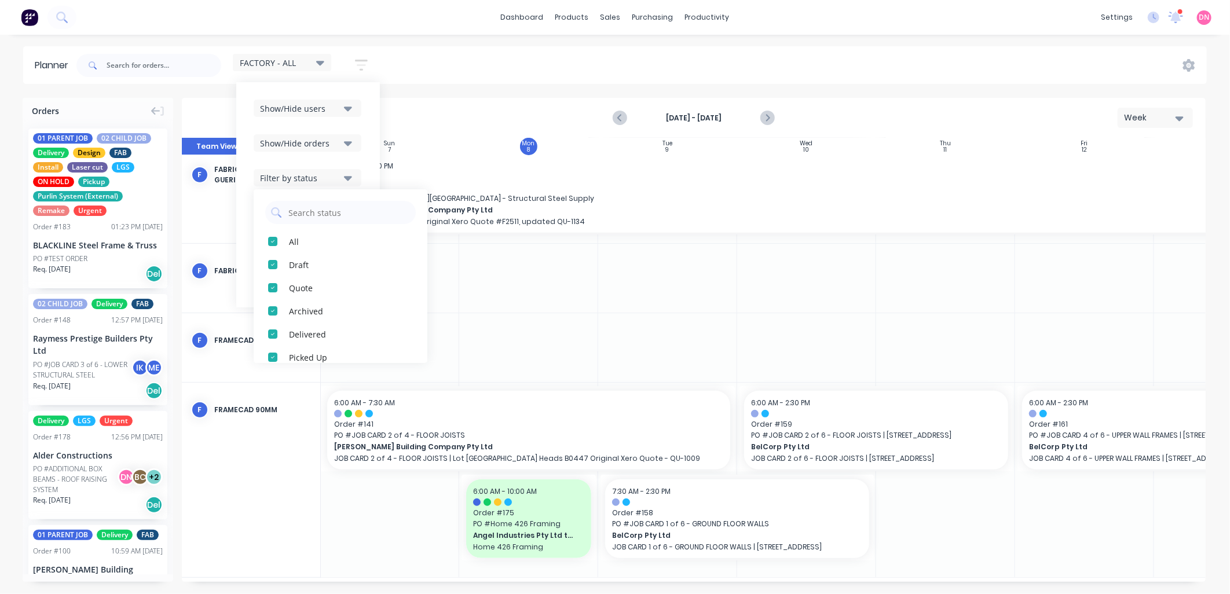
click at [345, 148] on button "Show/Hide orders" at bounding box center [308, 142] width 108 height 17
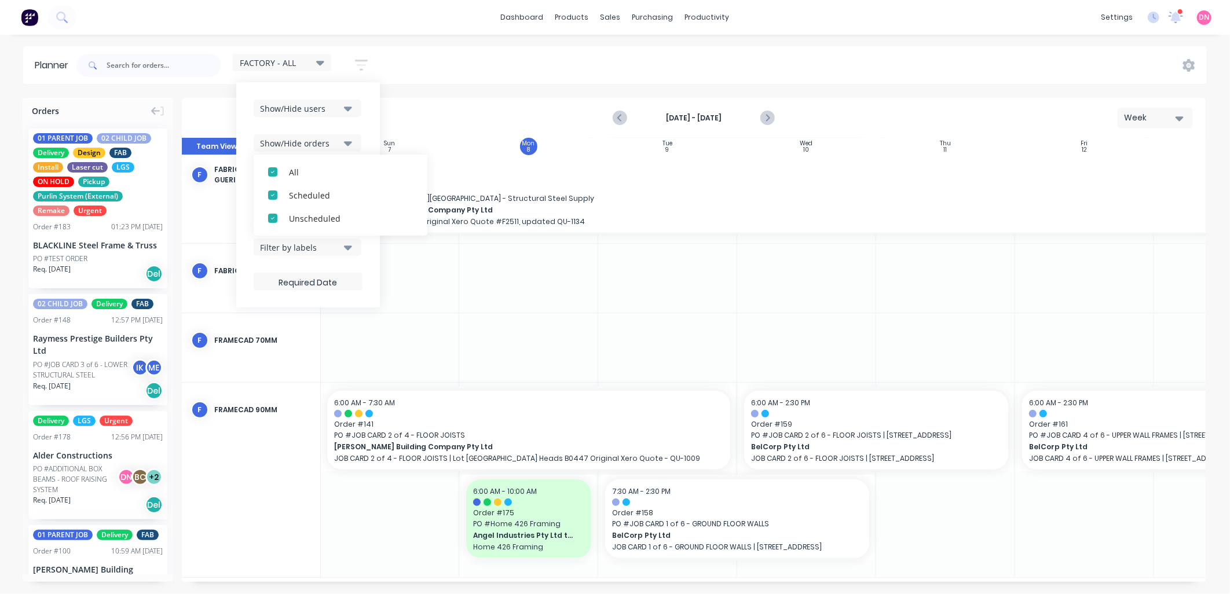
click at [347, 107] on icon "button" at bounding box center [348, 109] width 8 height 5
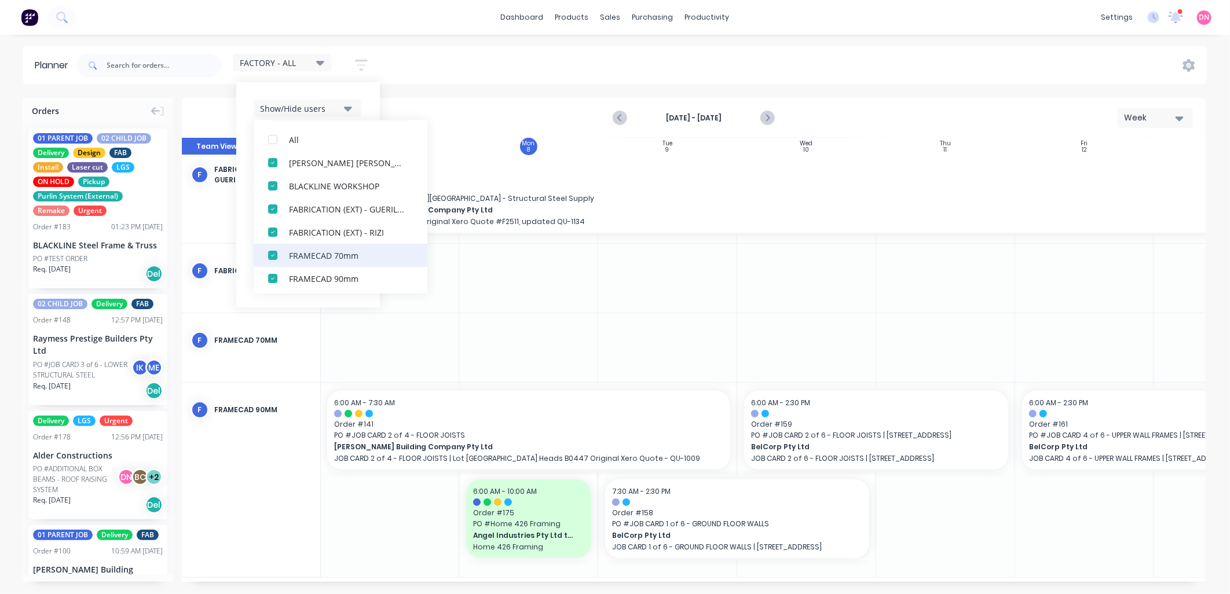
scroll to position [64, 0]
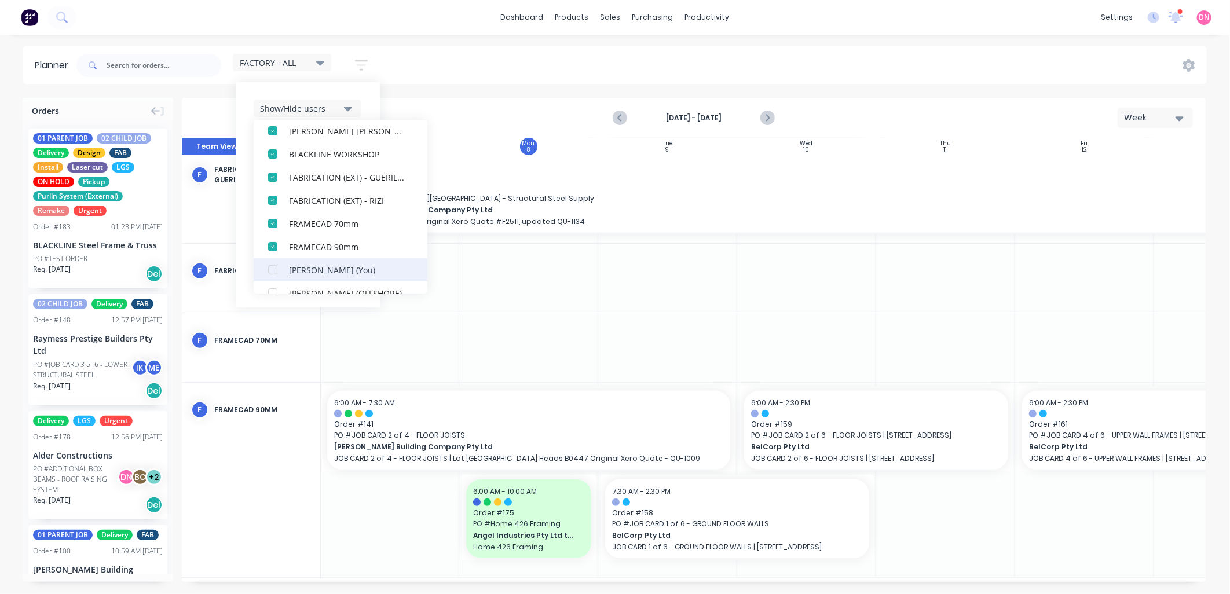
click at [274, 272] on div "button" at bounding box center [272, 269] width 23 height 23
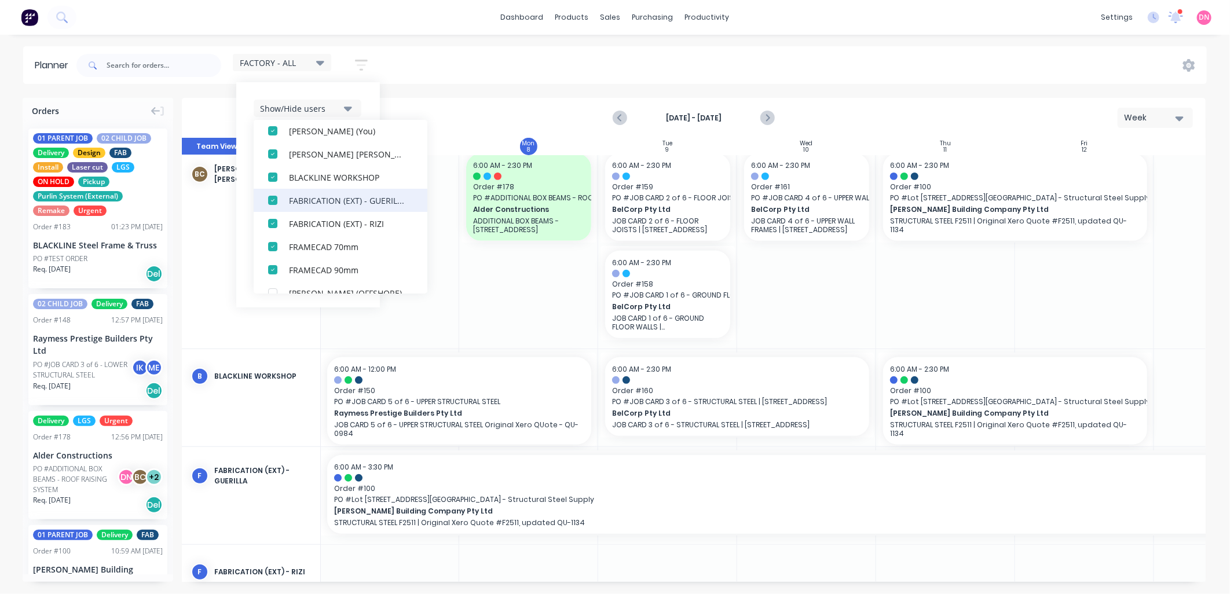
scroll to position [0, 0]
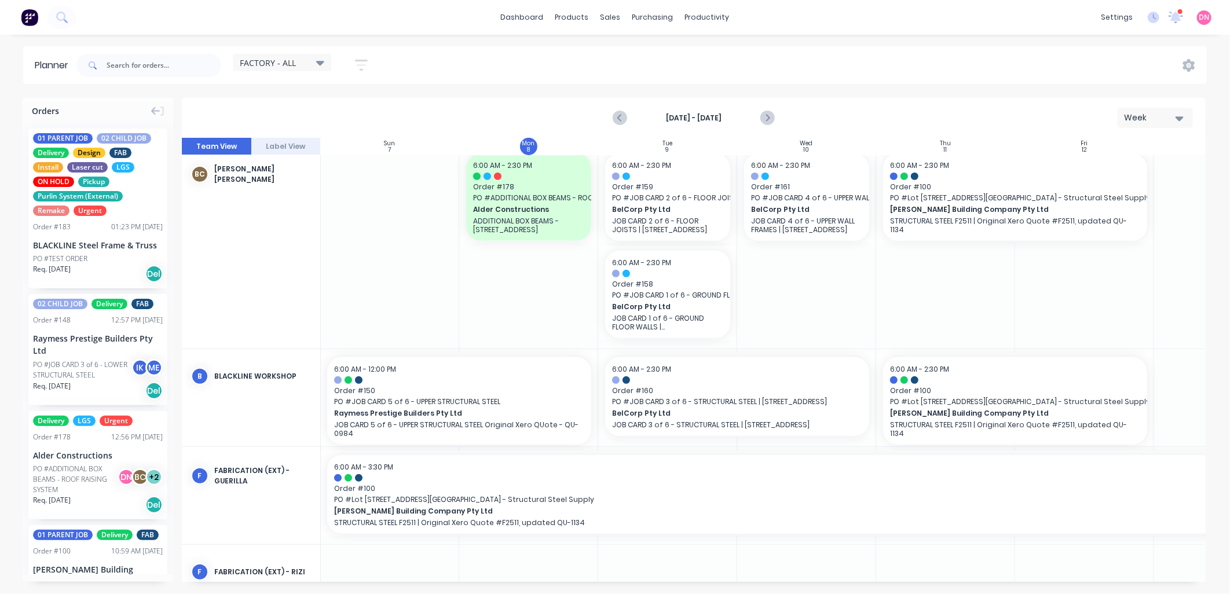
click at [497, 284] on div at bounding box center [528, 246] width 139 height 203
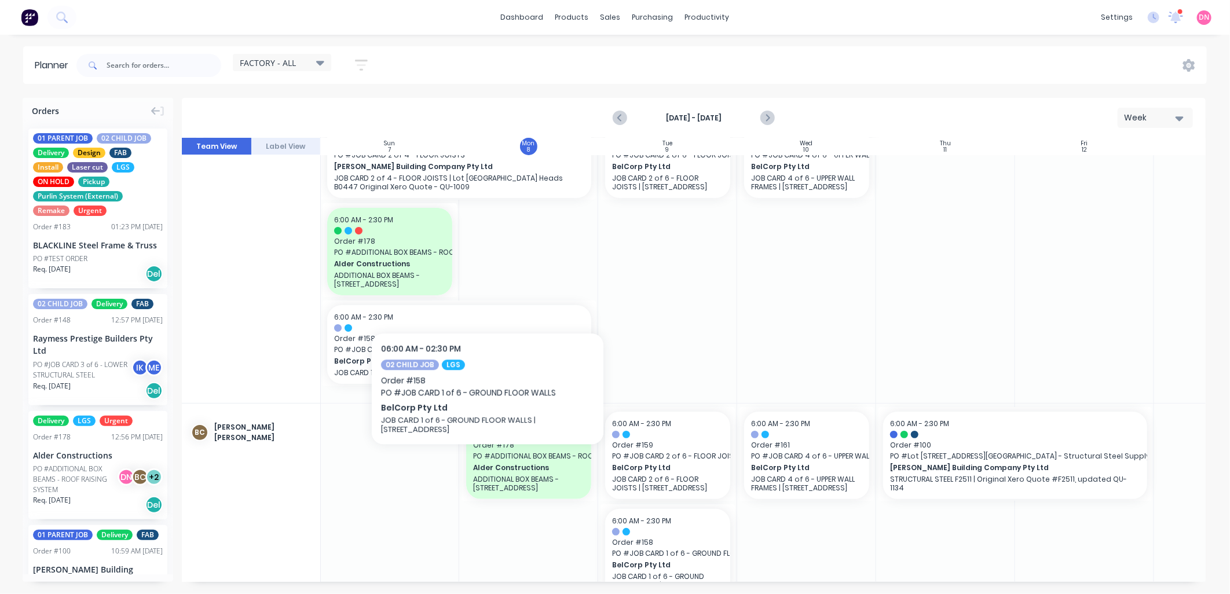
scroll to position [0, 1]
